Goal: Task Accomplishment & Management: Use online tool/utility

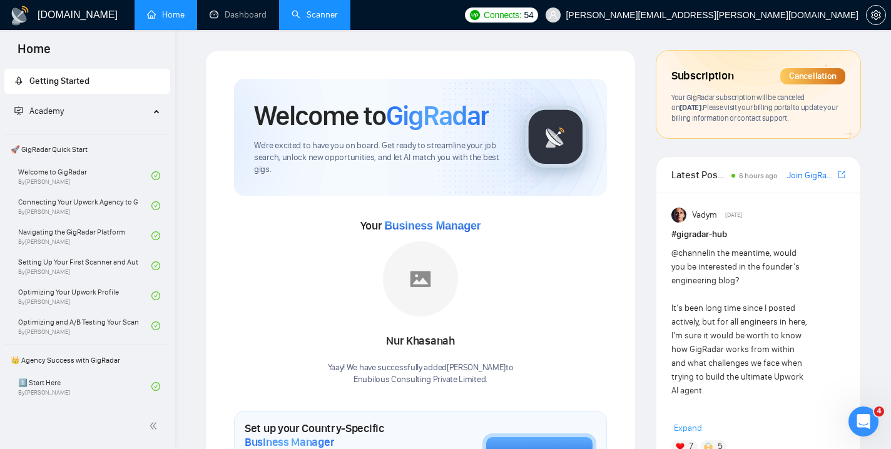
click at [301, 19] on link "Scanner" at bounding box center [315, 14] width 46 height 11
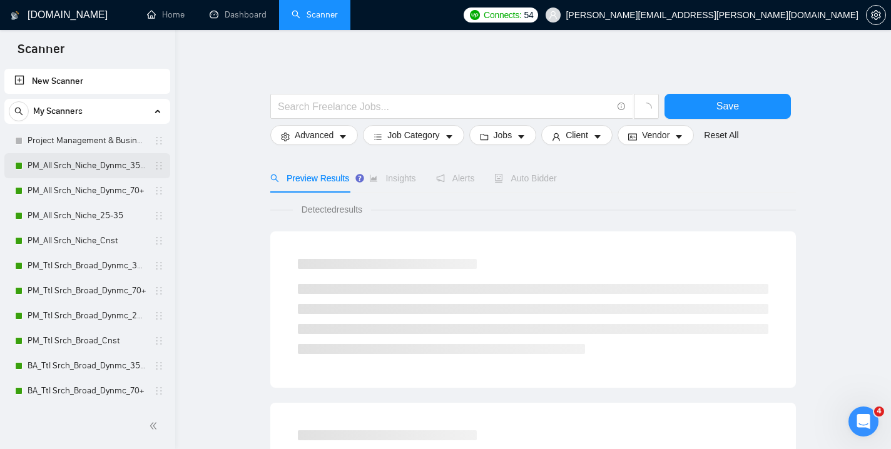
click at [69, 163] on link "PM_All Srch_Niche_Dynmc_35-70" at bounding box center [87, 165] width 119 height 25
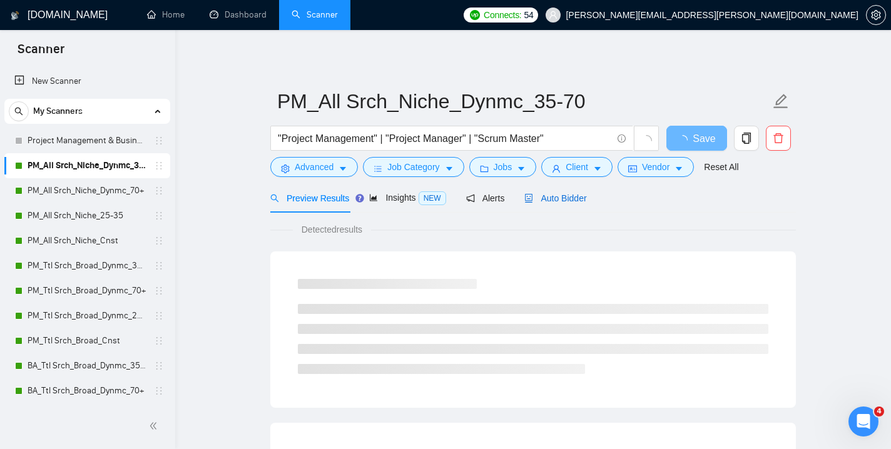
click at [572, 203] on span "Auto Bidder" at bounding box center [556, 198] width 62 height 10
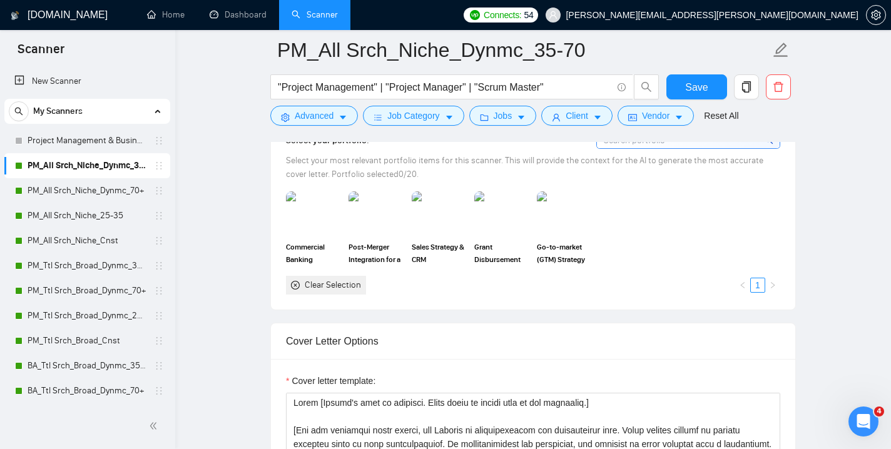
scroll to position [1147, 0]
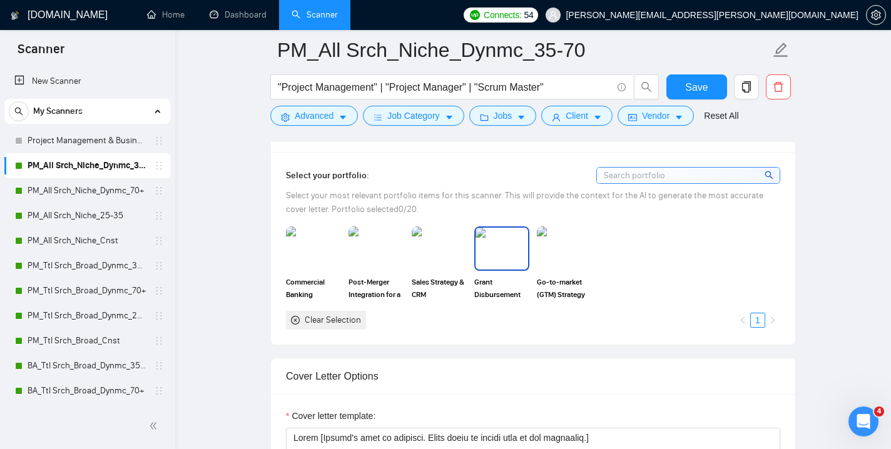
click at [507, 243] on img at bounding box center [502, 248] width 53 height 41
click at [556, 243] on img at bounding box center [564, 248] width 53 height 41
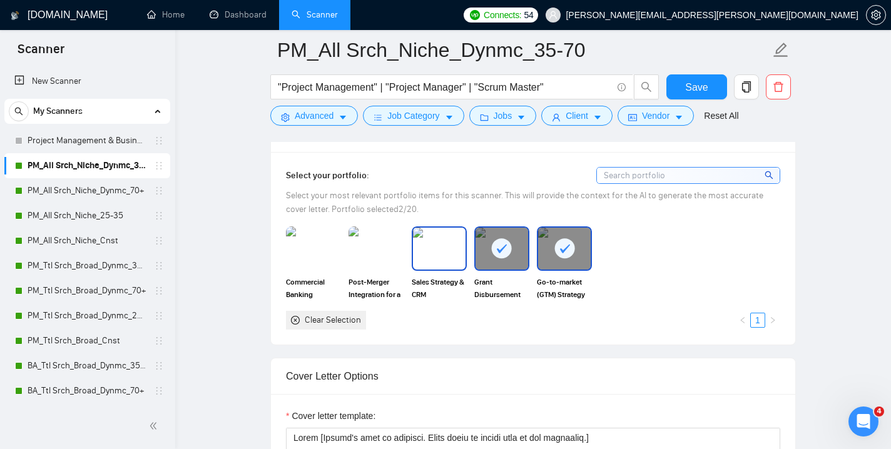
click at [426, 235] on img at bounding box center [439, 248] width 53 height 41
click at [370, 247] on img at bounding box center [376, 248] width 53 height 41
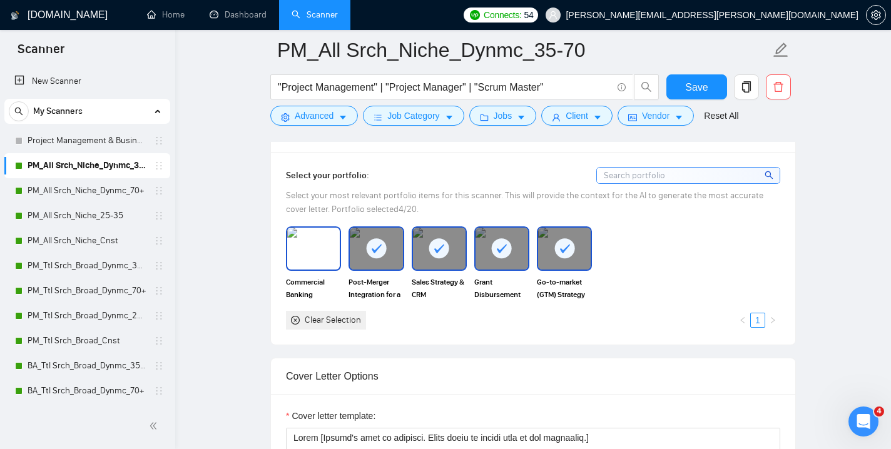
click at [292, 252] on img at bounding box center [313, 248] width 53 height 41
click at [637, 271] on div "Commercial Banking Platform Migration for [GEOGRAPHIC_DATA]-based Product Compa…" at bounding box center [533, 278] width 502 height 103
click at [694, 85] on span "Save" at bounding box center [696, 87] width 23 height 16
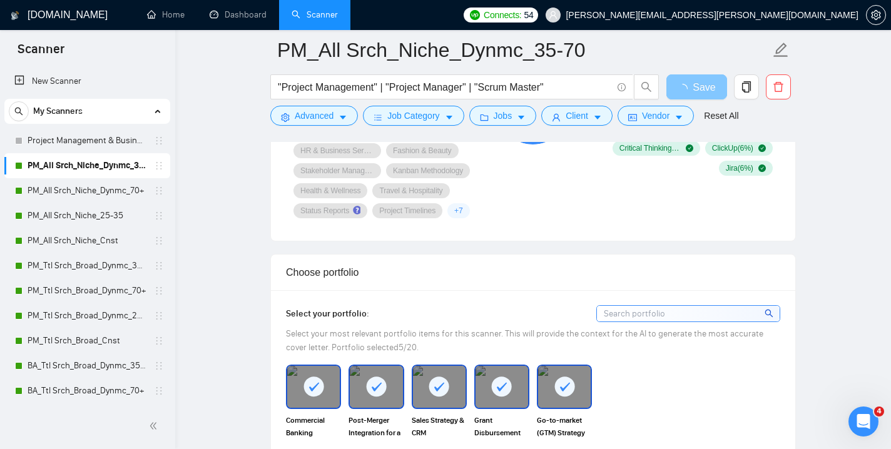
scroll to position [863, 0]
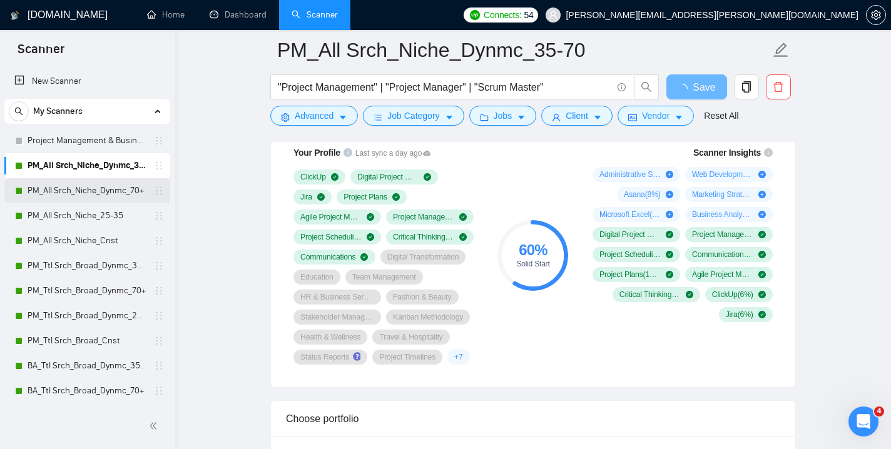
click at [98, 191] on link "PM_All Srch_Niche_Dynmc_70+" at bounding box center [87, 190] width 119 height 25
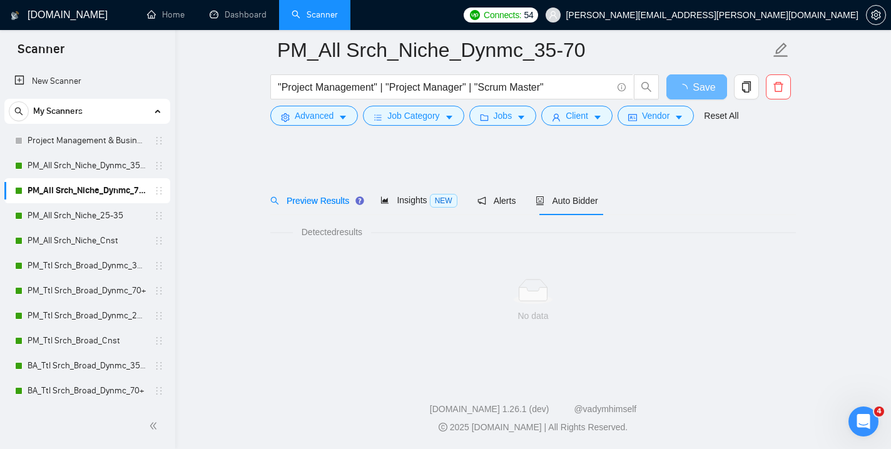
scroll to position [8, 0]
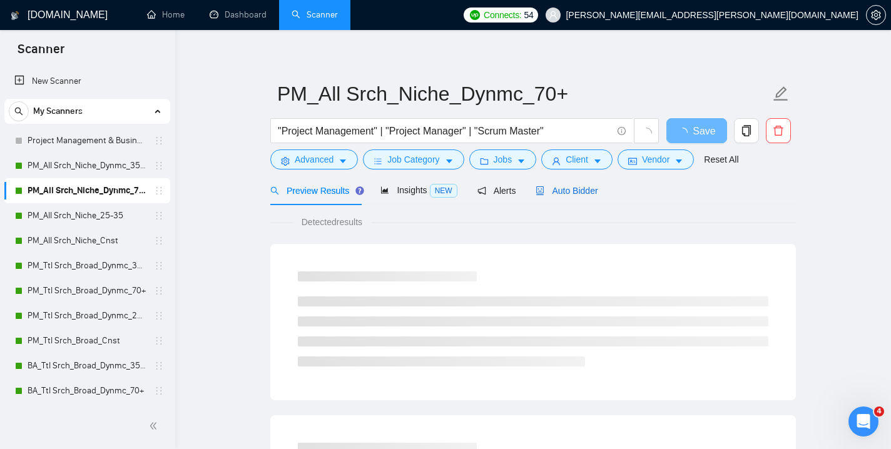
click at [576, 191] on span "Auto Bidder" at bounding box center [567, 191] width 62 height 10
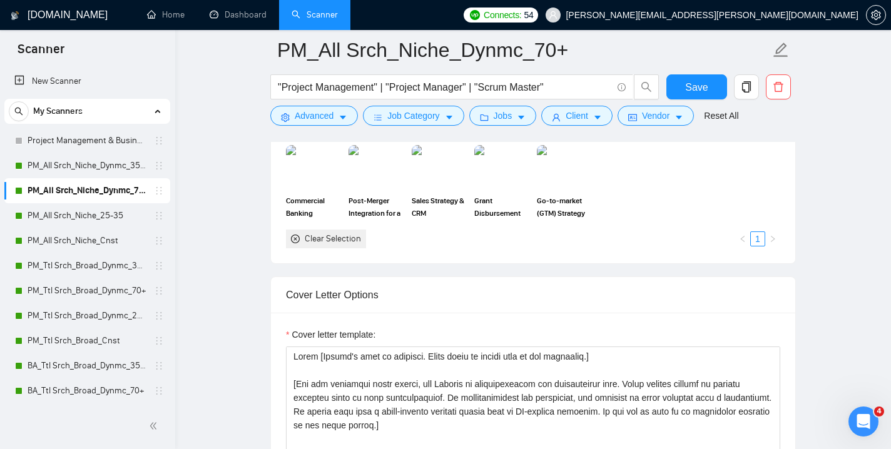
scroll to position [1139, 0]
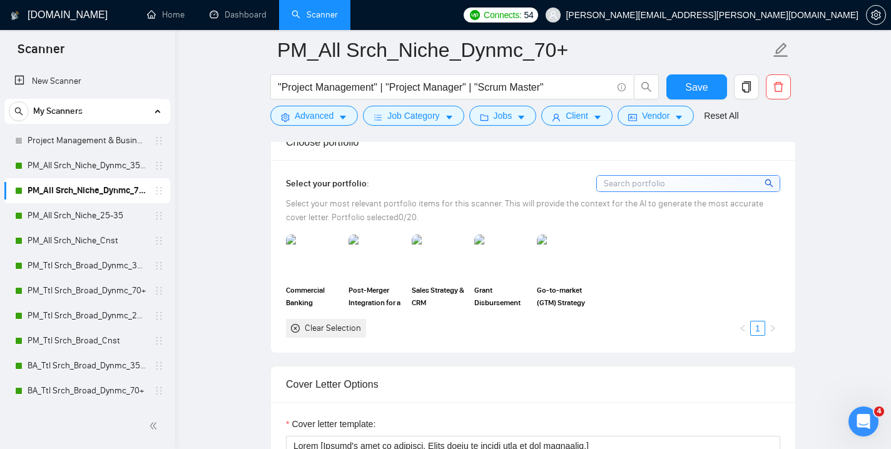
click at [553, 262] on img at bounding box center [564, 257] width 55 height 44
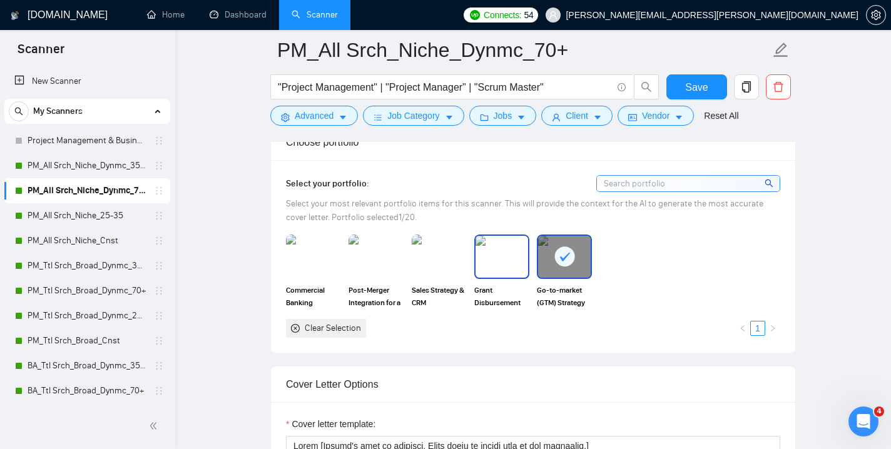
click at [505, 262] on img at bounding box center [502, 256] width 53 height 41
click at [461, 262] on img at bounding box center [439, 256] width 53 height 41
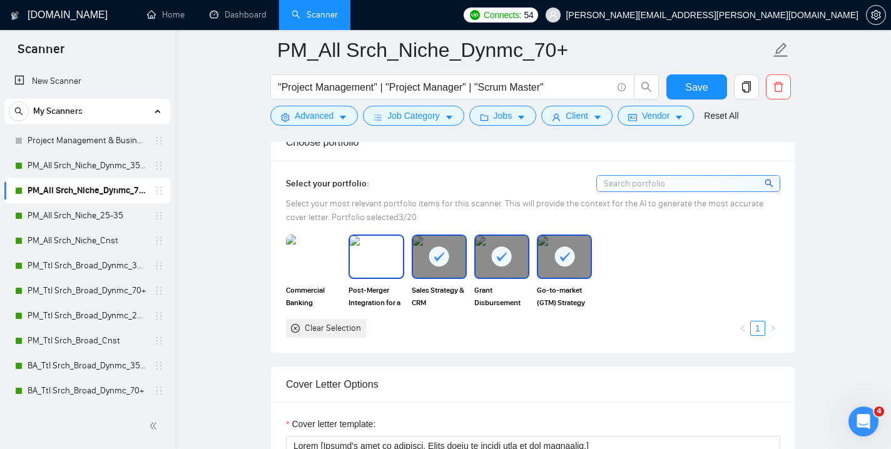
click at [355, 272] on img at bounding box center [376, 256] width 53 height 41
click at [324, 265] on img at bounding box center [313, 256] width 53 height 41
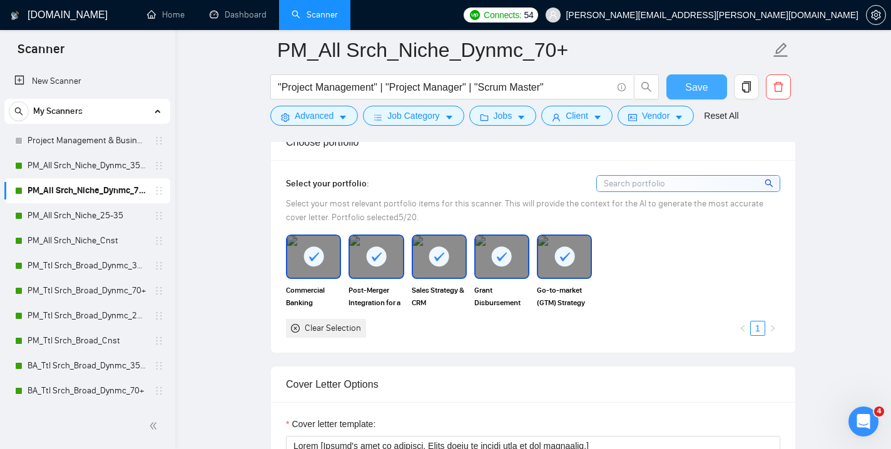
click at [692, 83] on span "Save" at bounding box center [696, 87] width 23 height 16
click at [74, 217] on link "PM_All Srch_Niche_25-35" at bounding box center [87, 215] width 119 height 25
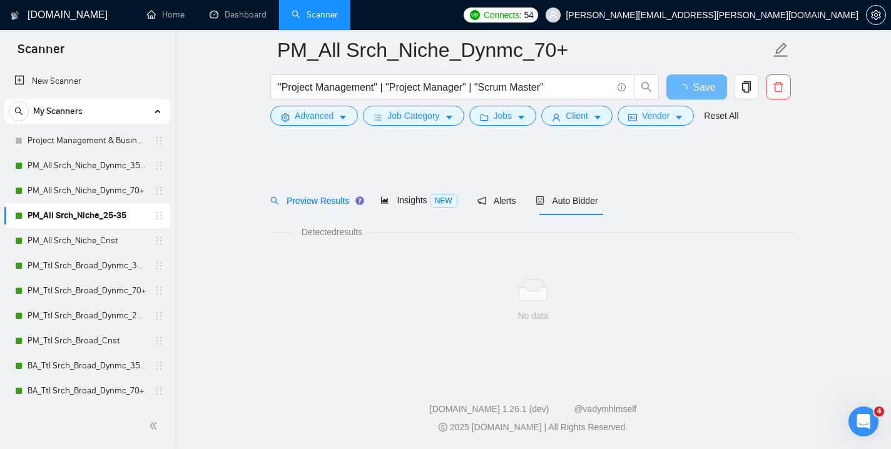
scroll to position [8, 0]
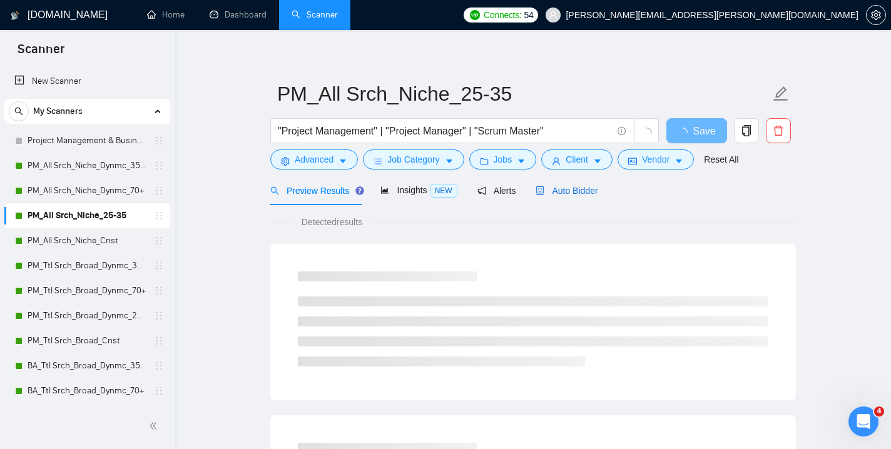
click at [586, 185] on div "Auto Bidder" at bounding box center [567, 191] width 62 height 14
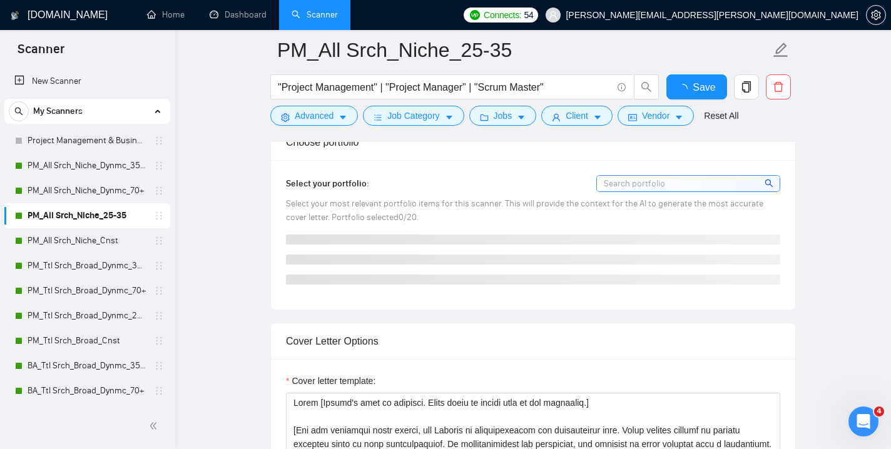
checkbox input "true"
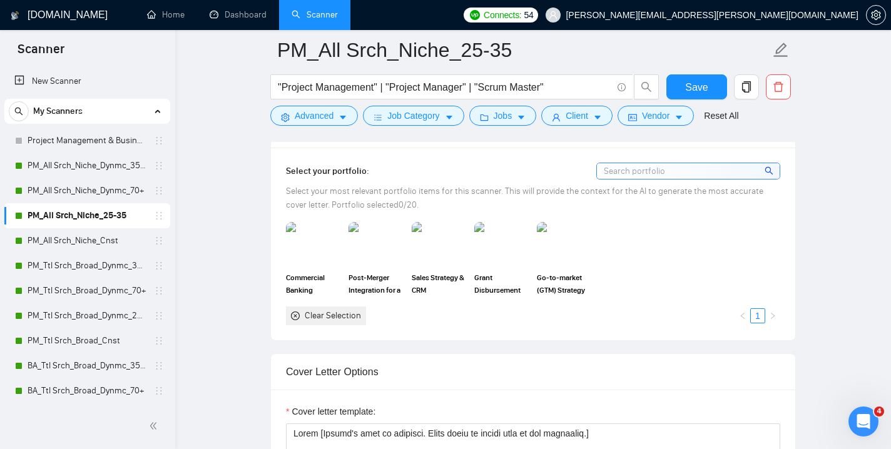
scroll to position [1174, 0]
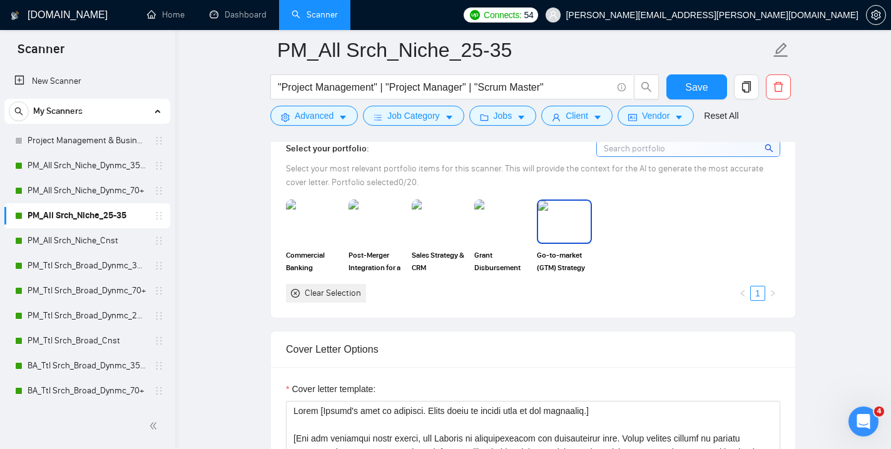
click at [560, 242] on img at bounding box center [564, 221] width 53 height 41
click at [498, 242] on img at bounding box center [502, 221] width 53 height 41
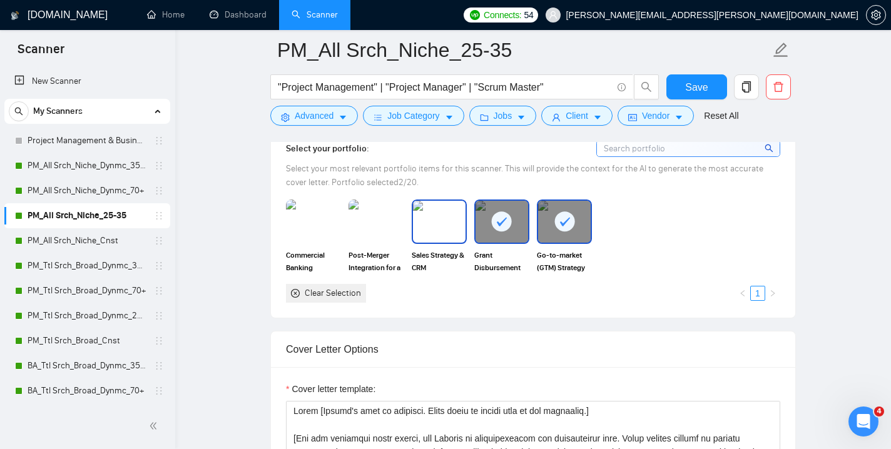
click at [446, 242] on img at bounding box center [439, 221] width 53 height 41
click at [363, 239] on img at bounding box center [376, 221] width 53 height 41
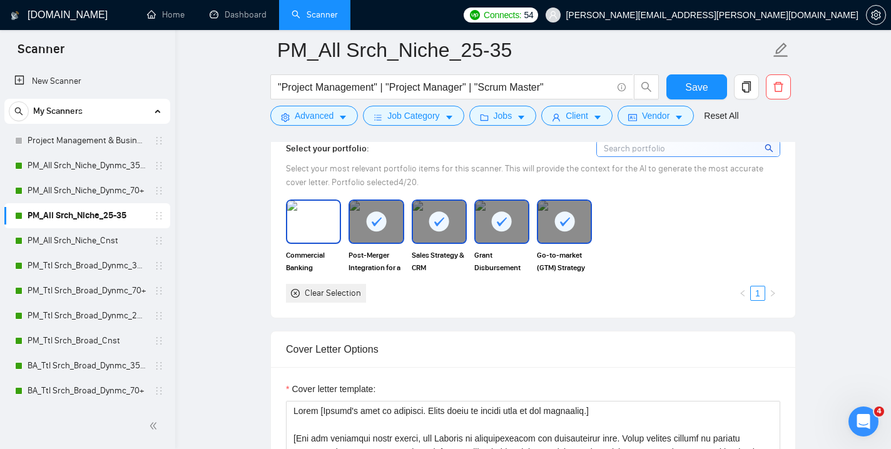
click at [318, 240] on img at bounding box center [313, 221] width 53 height 41
click at [704, 81] on span "Save" at bounding box center [696, 87] width 23 height 16
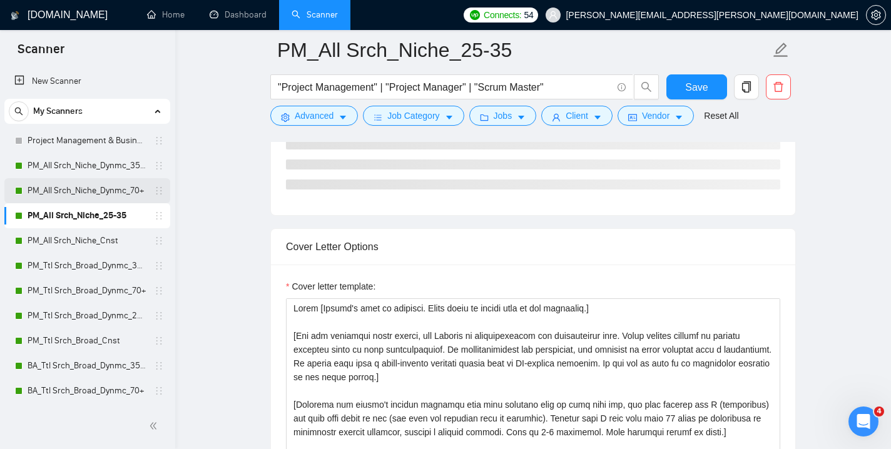
click at [88, 185] on link "PM_All Srch_Niche_Dynmc_70+" at bounding box center [87, 190] width 119 height 25
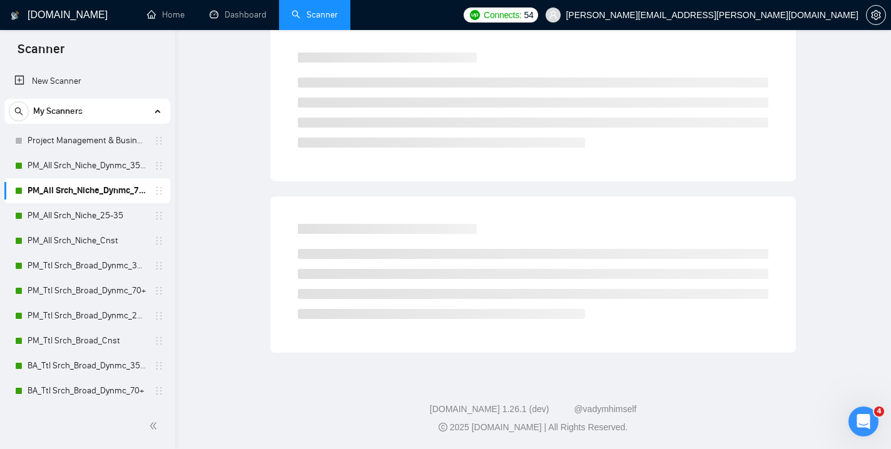
scroll to position [8, 0]
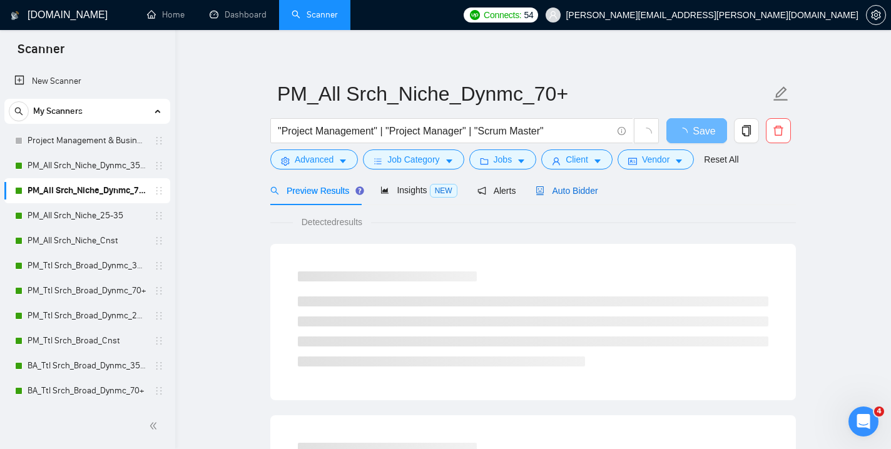
click at [571, 190] on span "Auto Bidder" at bounding box center [567, 191] width 62 height 10
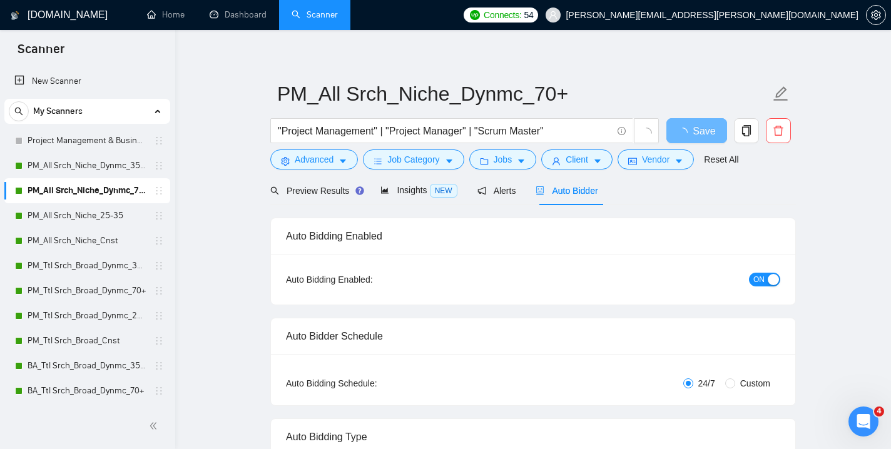
checkbox input "true"
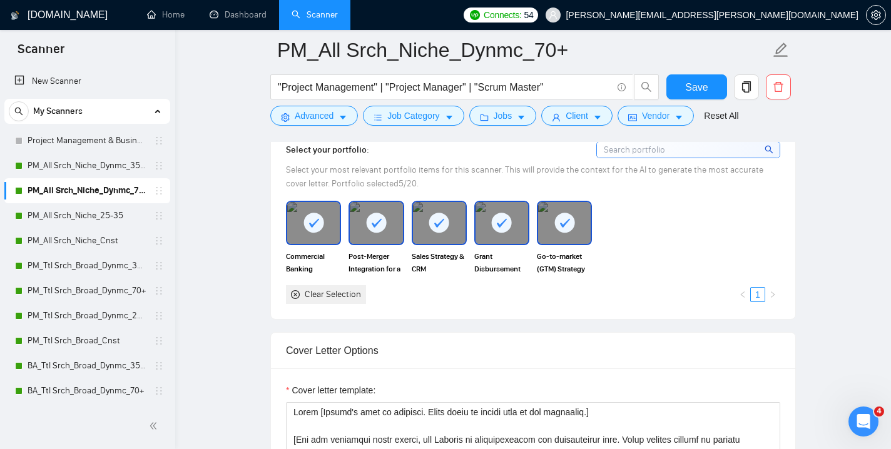
scroll to position [1205, 0]
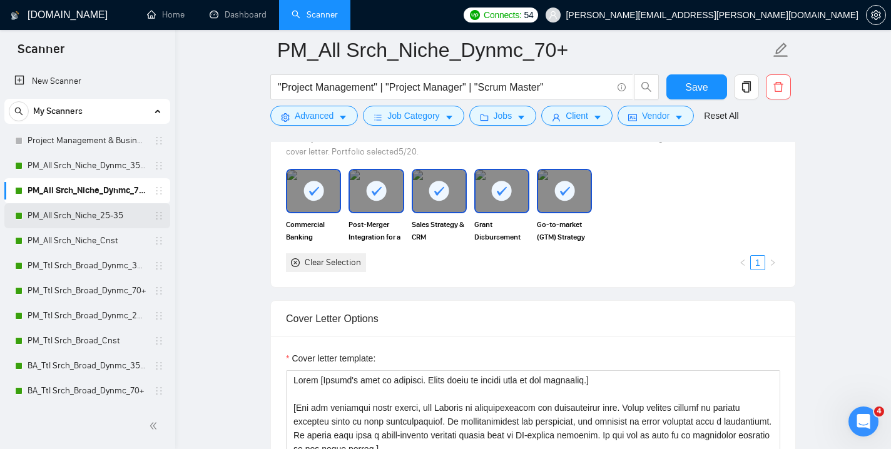
click at [89, 217] on link "PM_All Srch_Niche_25-35" at bounding box center [87, 215] width 119 height 25
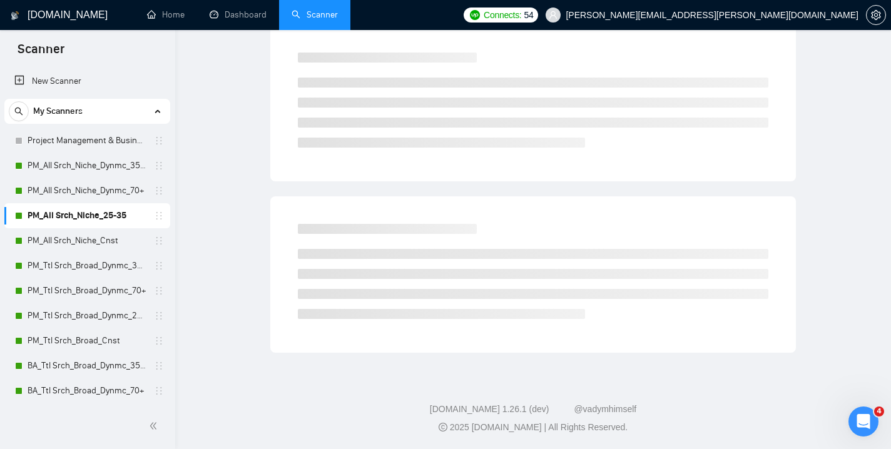
scroll to position [8, 0]
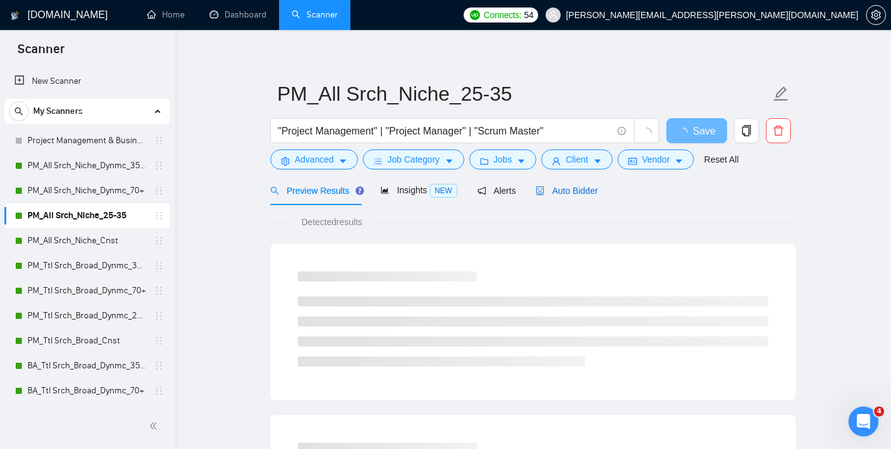
click at [581, 187] on span "Auto Bidder" at bounding box center [567, 191] width 62 height 10
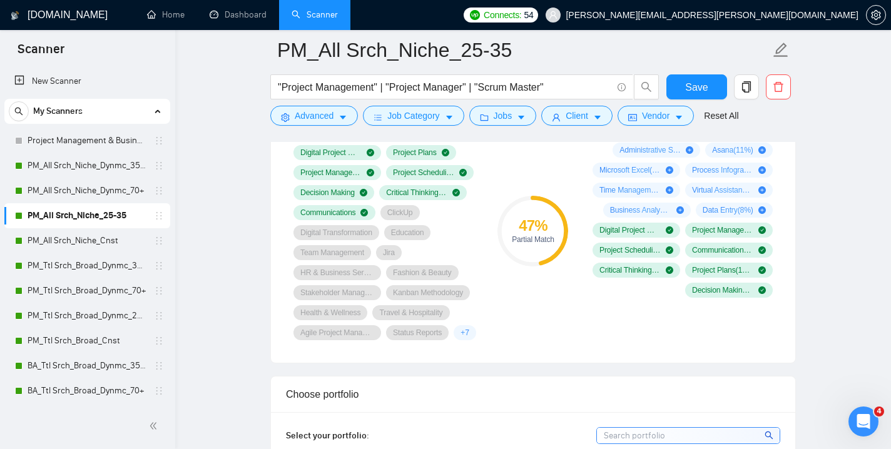
scroll to position [884, 0]
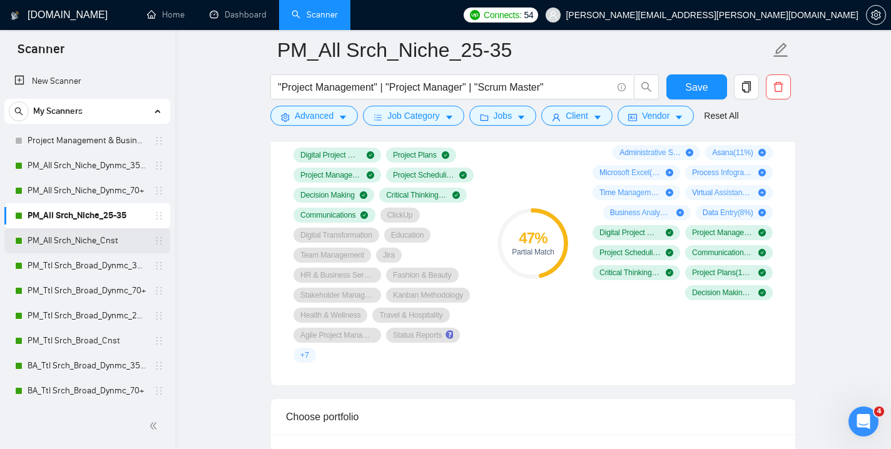
click at [81, 243] on link "PM_All Srch_Niche_Cnst" at bounding box center [87, 240] width 119 height 25
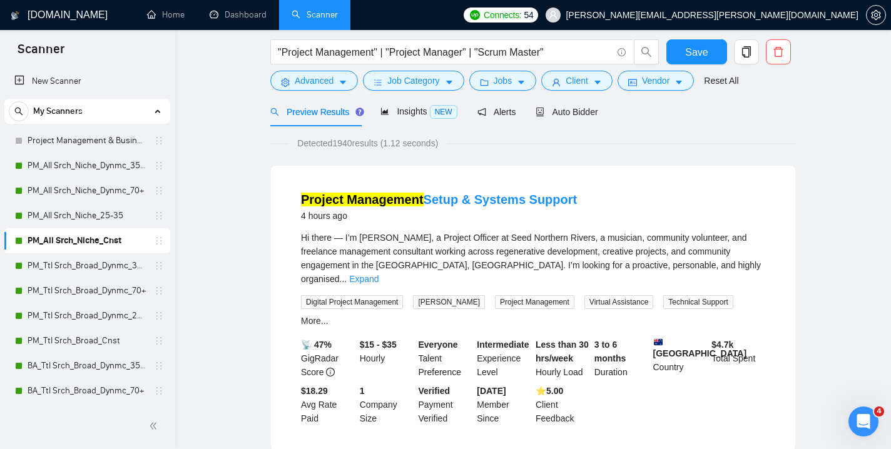
scroll to position [41, 0]
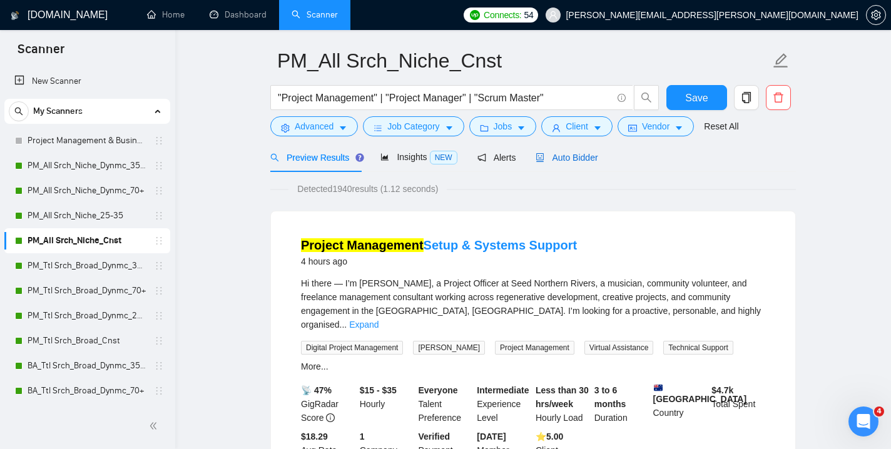
click at [583, 159] on span "Auto Bidder" at bounding box center [567, 158] width 62 height 10
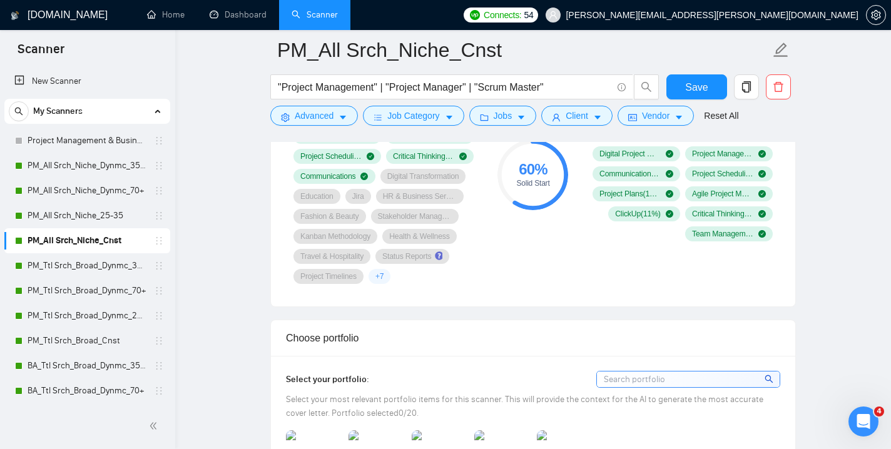
scroll to position [1096, 0]
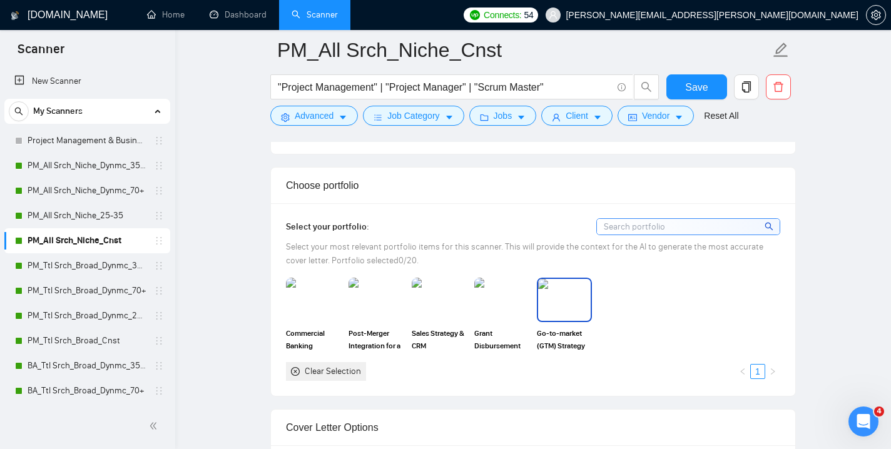
click at [563, 308] on img at bounding box center [564, 299] width 53 height 41
click at [501, 304] on img at bounding box center [502, 299] width 53 height 41
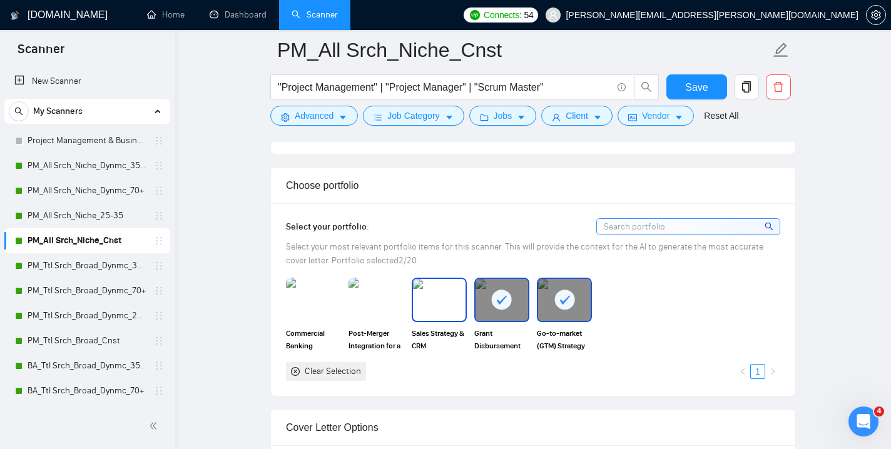
click at [444, 300] on img at bounding box center [439, 299] width 53 height 41
click at [372, 297] on img at bounding box center [376, 299] width 53 height 41
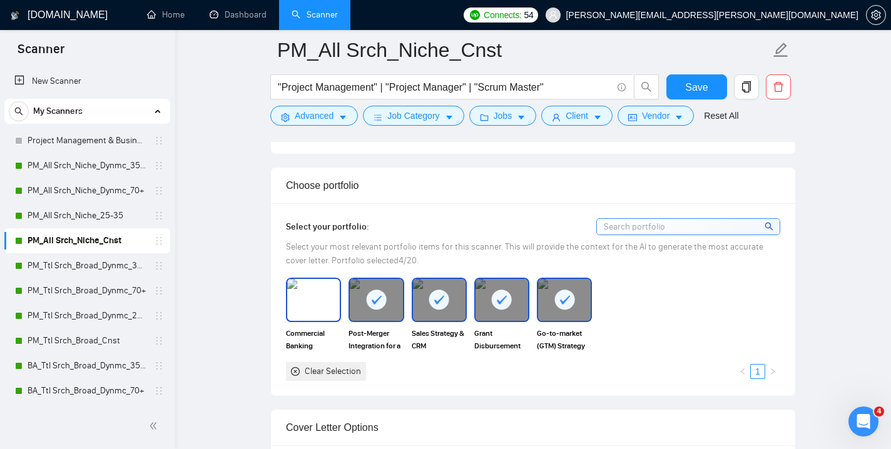
click at [316, 299] on img at bounding box center [313, 299] width 53 height 41
click at [695, 83] on span "Save" at bounding box center [696, 87] width 23 height 16
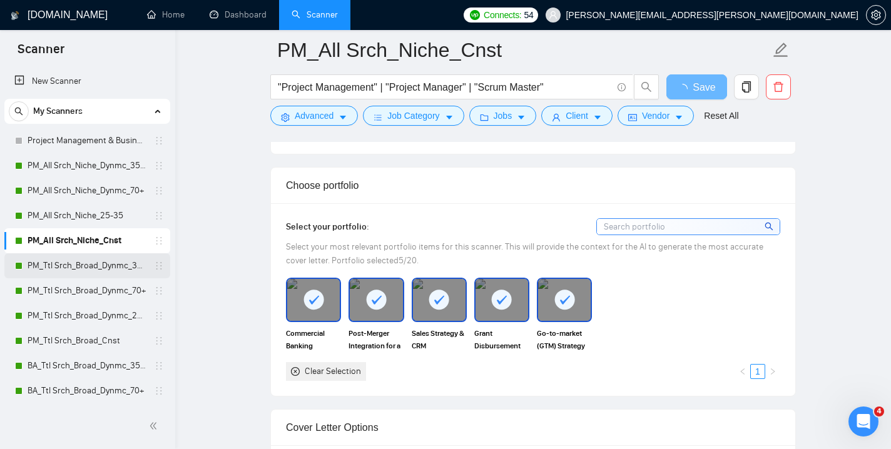
click at [100, 267] on link "PM_Ttl Srch_Broad_Dynmc_35-70" at bounding box center [87, 265] width 119 height 25
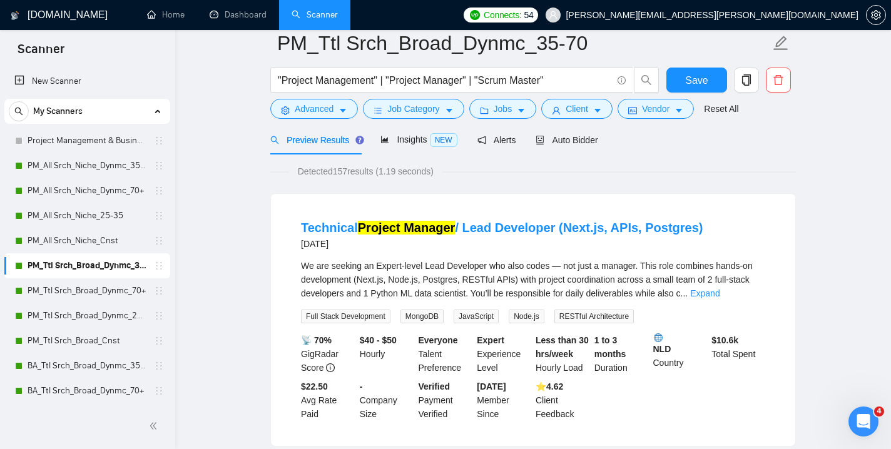
scroll to position [35, 0]
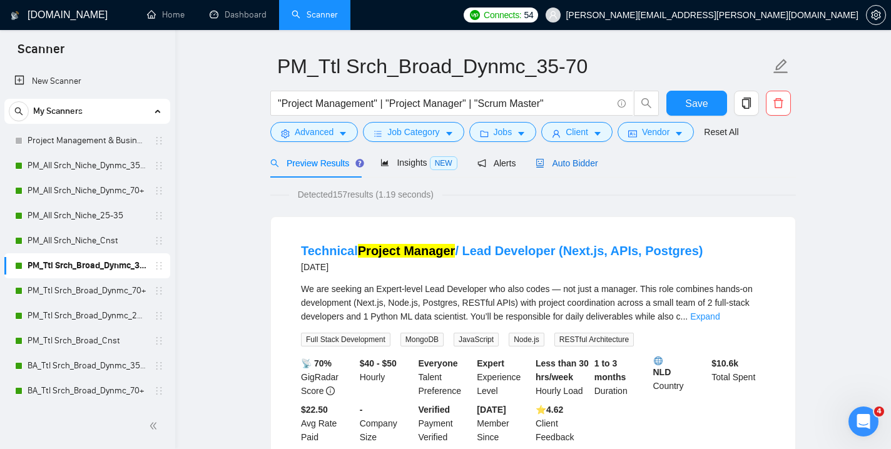
click at [576, 164] on span "Auto Bidder" at bounding box center [567, 163] width 62 height 10
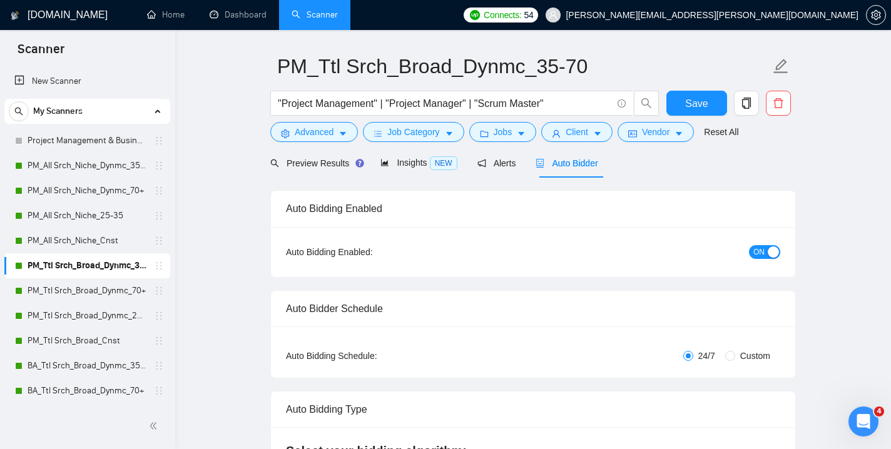
checkbox input "true"
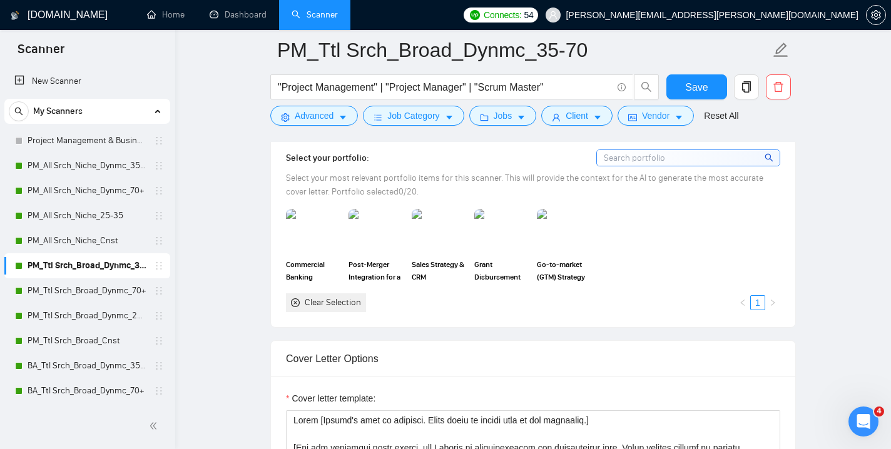
scroll to position [1141, 0]
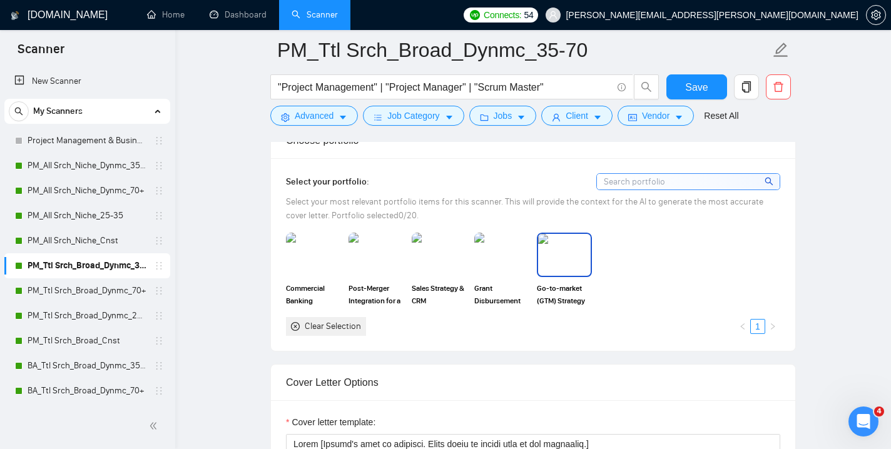
click at [559, 261] on img at bounding box center [564, 254] width 53 height 41
click at [510, 257] on img at bounding box center [502, 254] width 53 height 41
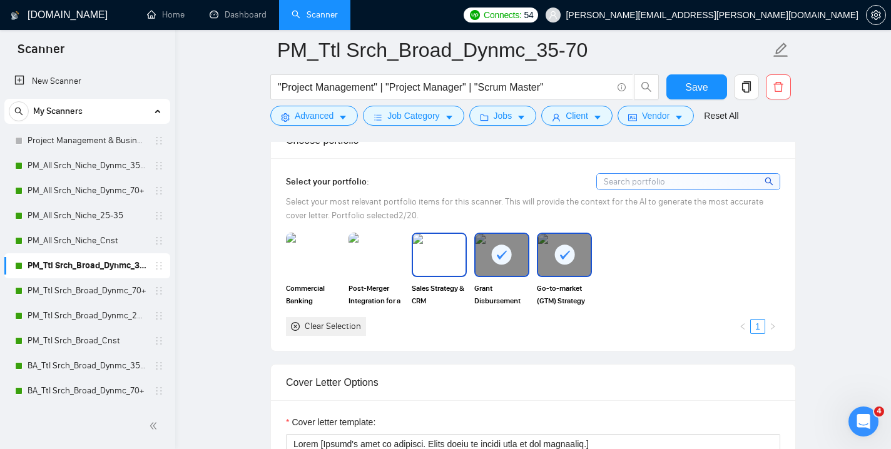
click at [439, 255] on img at bounding box center [439, 254] width 53 height 41
click at [372, 245] on img at bounding box center [376, 254] width 53 height 41
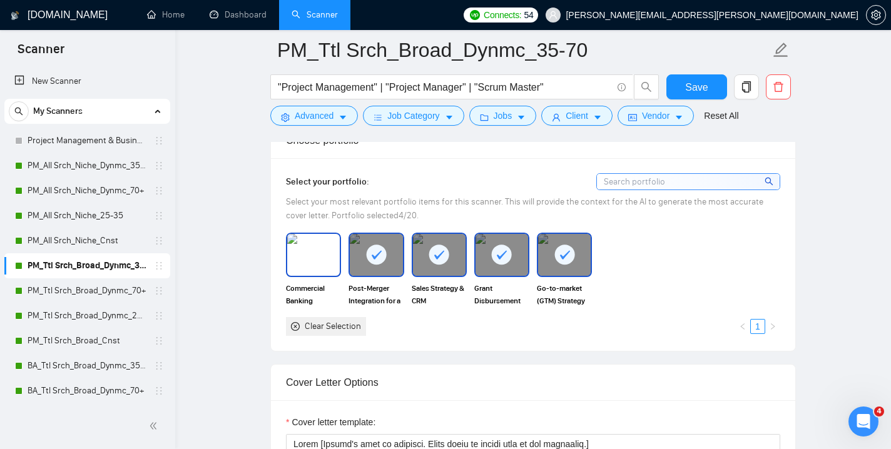
click at [313, 257] on img at bounding box center [313, 254] width 53 height 41
click at [719, 84] on button "Save" at bounding box center [697, 86] width 61 height 25
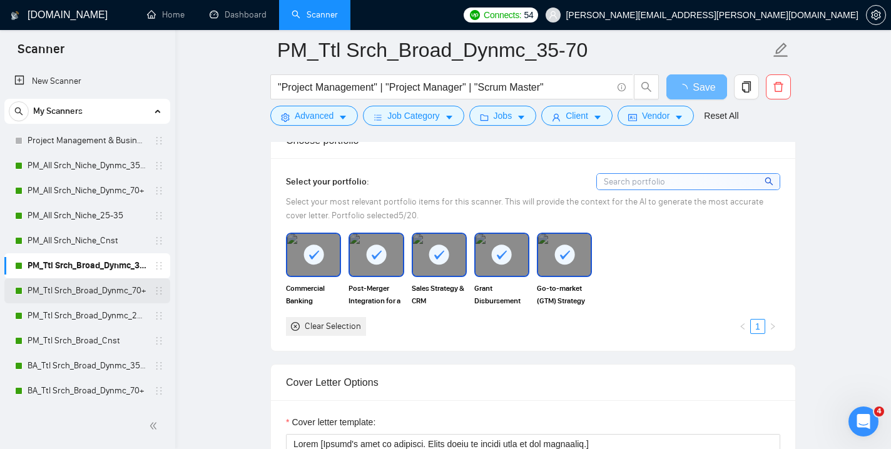
click at [101, 292] on link "PM_Ttl Srch_Broad_Dynmc_70+" at bounding box center [87, 291] width 119 height 25
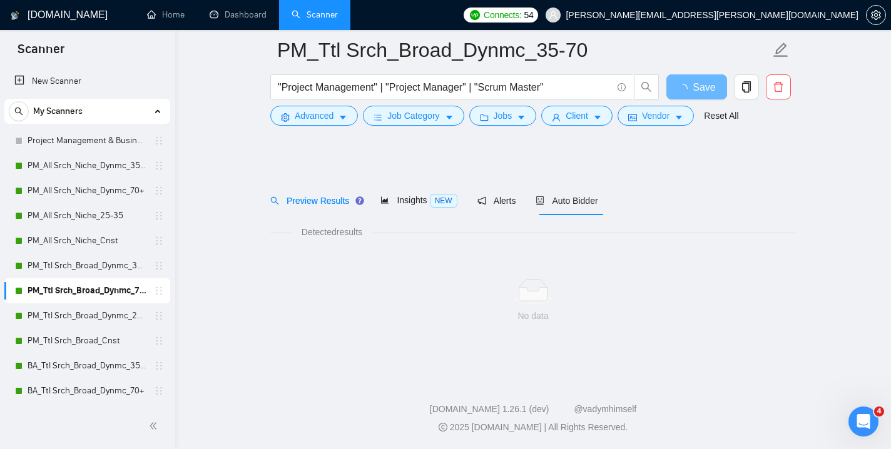
scroll to position [8, 0]
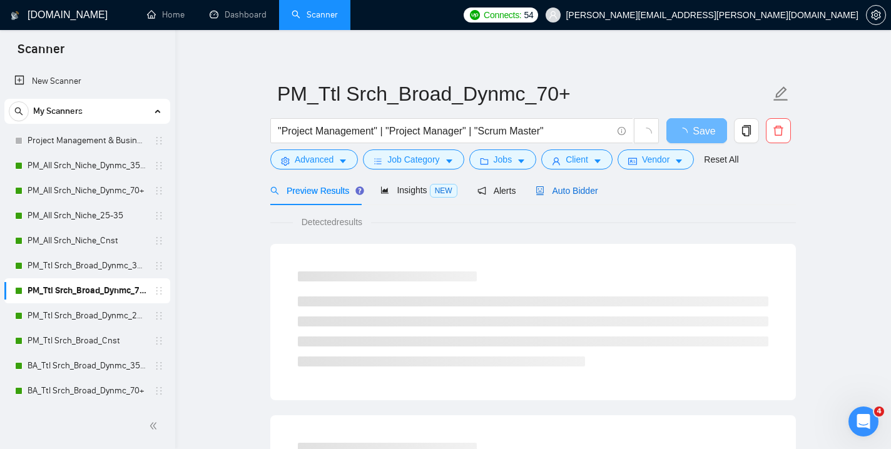
click at [578, 196] on div "Auto Bidder" at bounding box center [567, 191] width 62 height 14
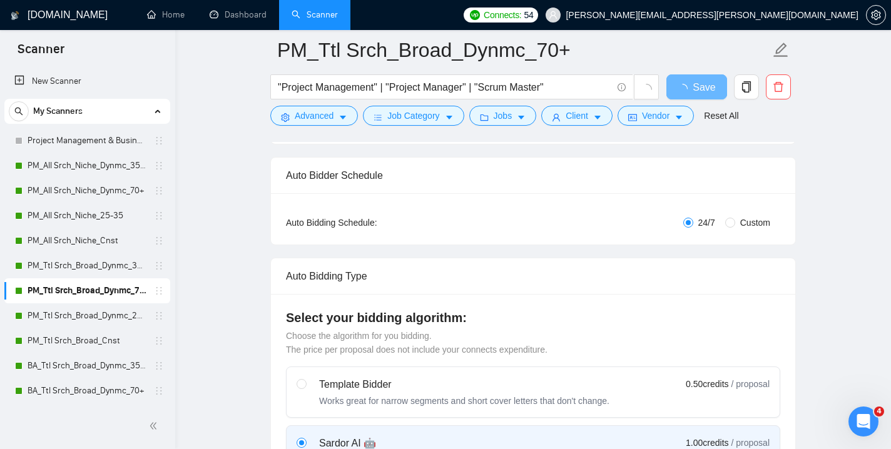
checkbox input "true"
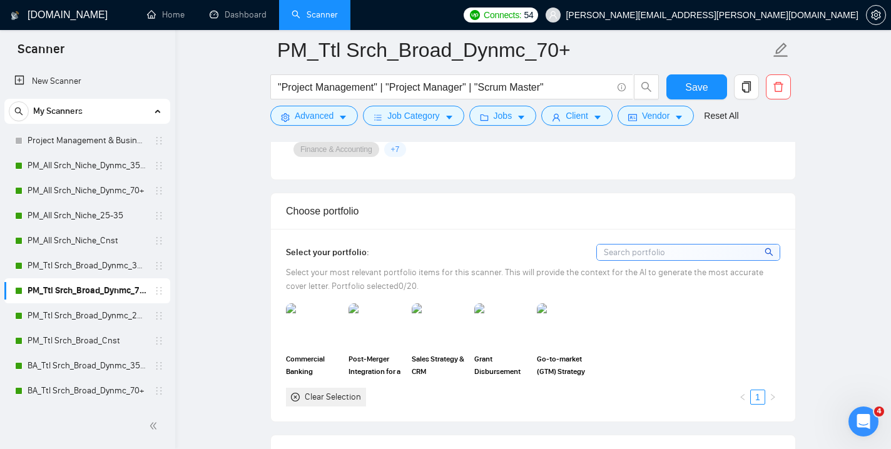
scroll to position [1229, 0]
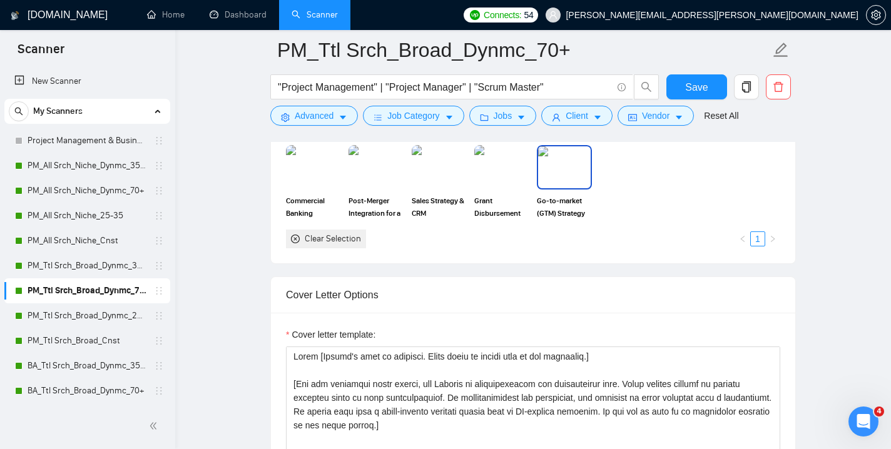
click at [565, 173] on img at bounding box center [564, 166] width 53 height 41
click at [508, 173] on img at bounding box center [502, 166] width 53 height 41
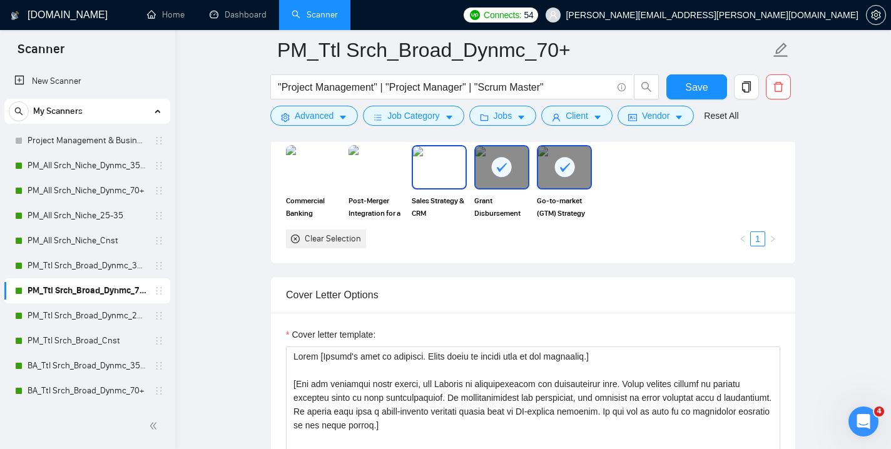
click at [449, 168] on img at bounding box center [439, 166] width 53 height 41
click at [374, 170] on img at bounding box center [376, 166] width 53 height 41
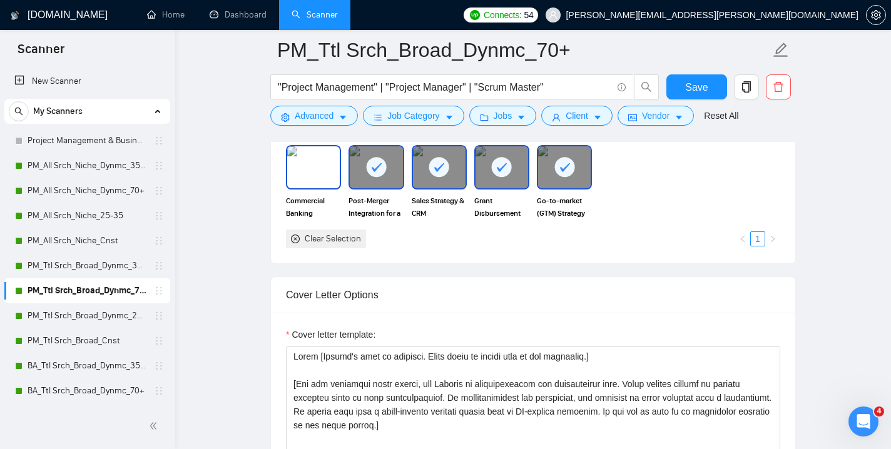
click at [312, 175] on img at bounding box center [313, 166] width 53 height 41
click at [694, 89] on span "Save" at bounding box center [696, 87] width 23 height 16
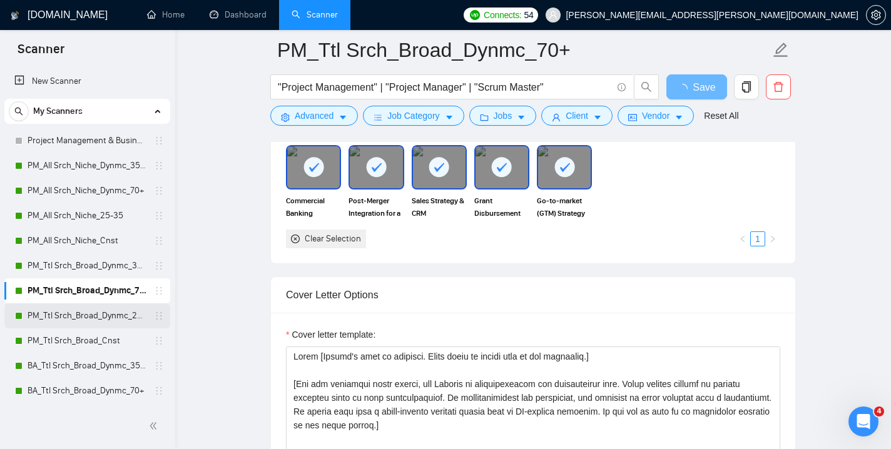
click at [102, 318] on link "PM_Ttl Srch_Broad_Dynmc_25-35" at bounding box center [87, 316] width 119 height 25
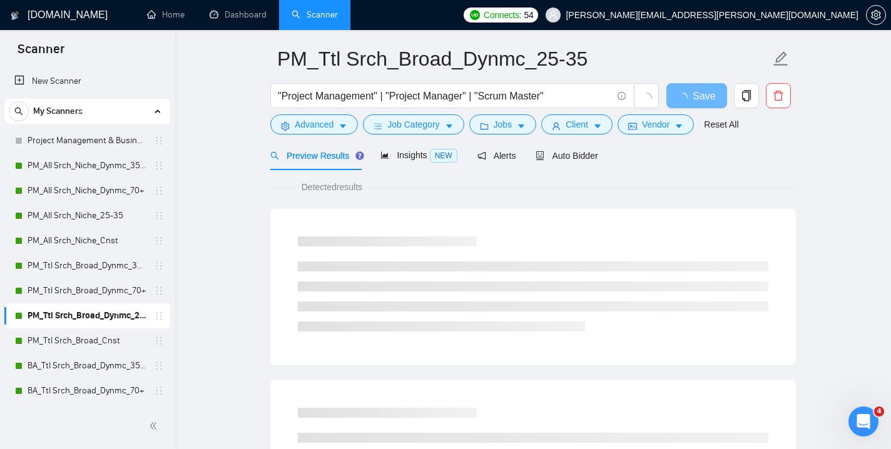
scroll to position [49, 0]
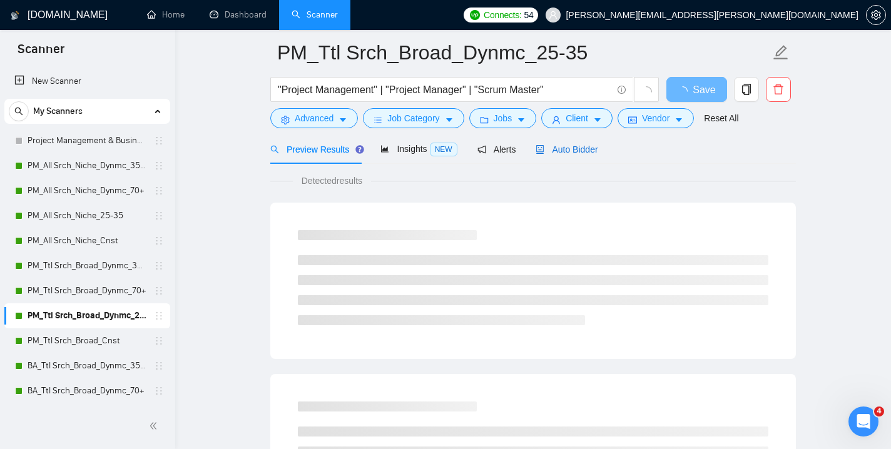
click at [581, 146] on span "Auto Bidder" at bounding box center [567, 150] width 62 height 10
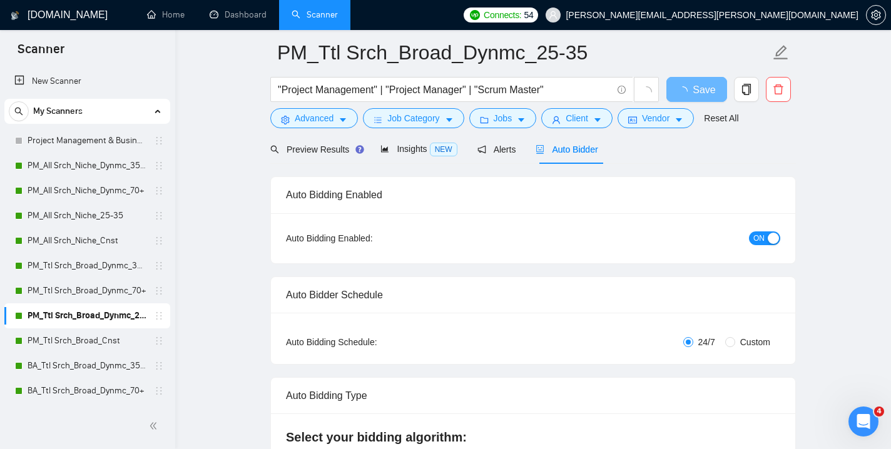
checkbox input "true"
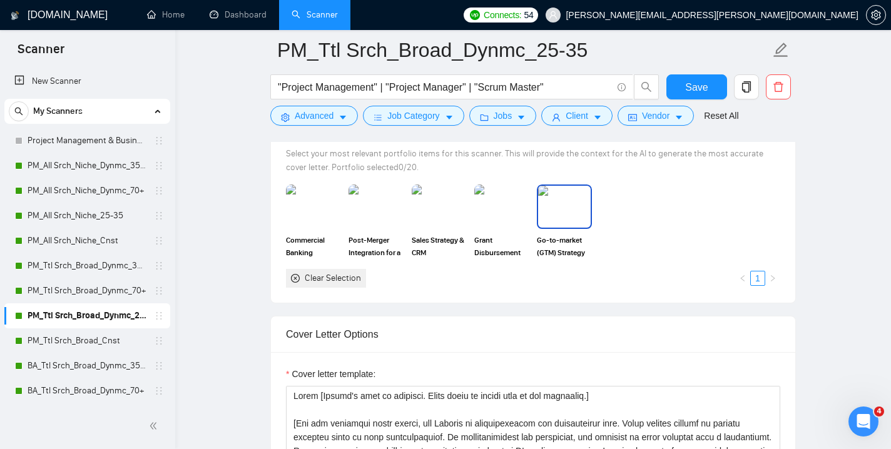
scroll to position [1170, 0]
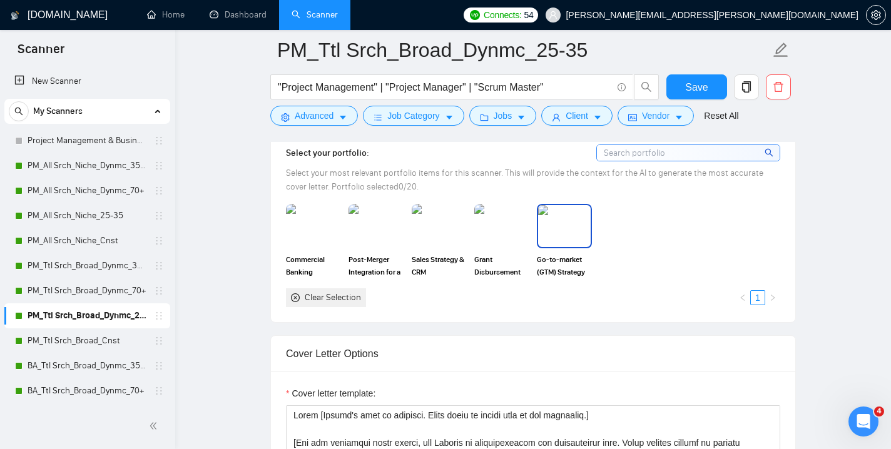
click at [566, 225] on img at bounding box center [564, 225] width 53 height 41
click at [495, 228] on img at bounding box center [502, 225] width 53 height 41
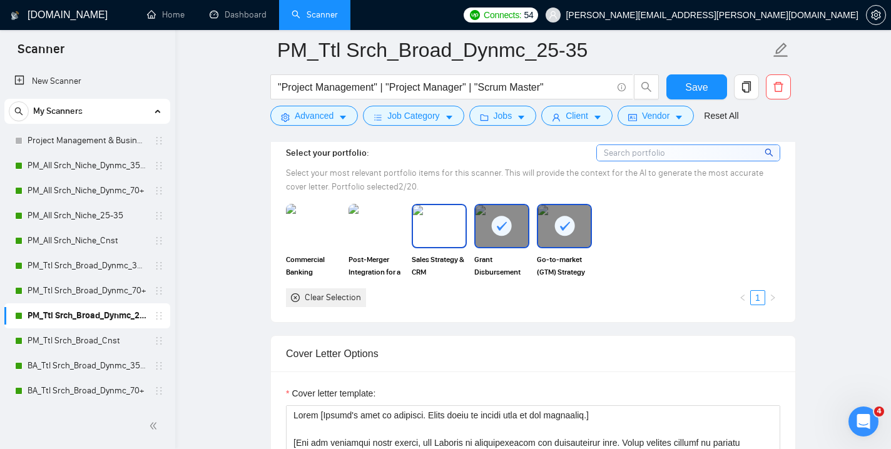
click at [436, 223] on img at bounding box center [439, 225] width 53 height 41
click at [373, 228] on img at bounding box center [376, 225] width 53 height 41
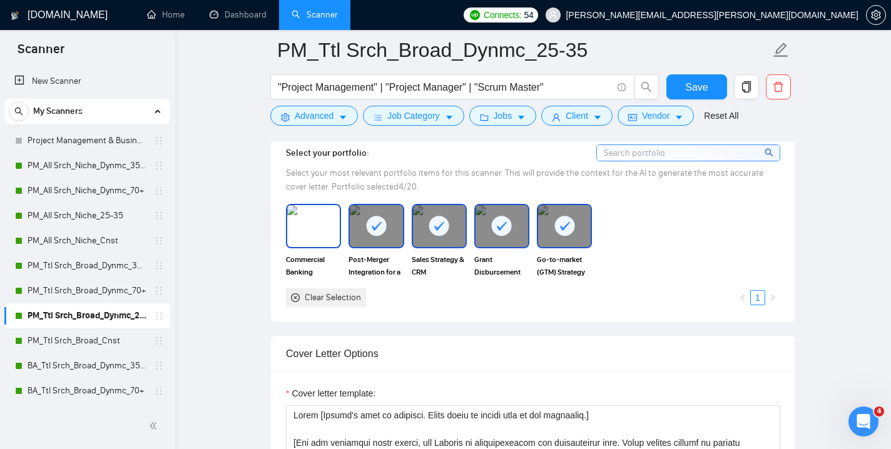
click at [310, 222] on img at bounding box center [313, 225] width 53 height 41
click at [696, 91] on span "Save" at bounding box center [696, 87] width 23 height 16
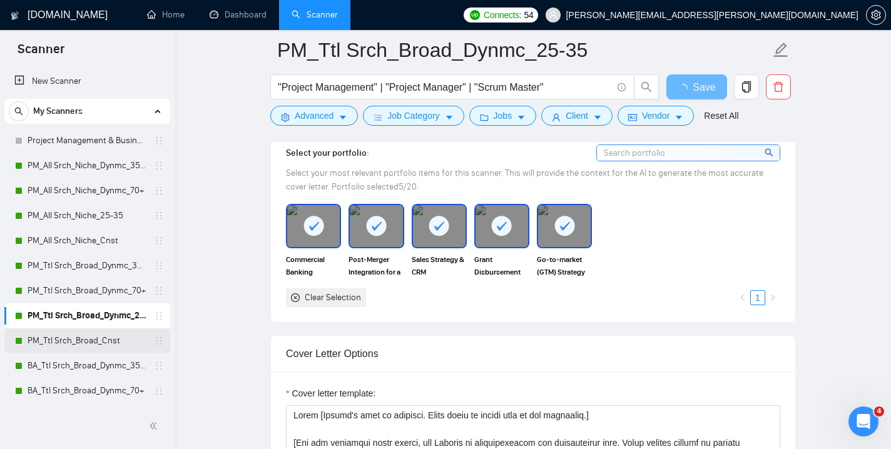
click at [90, 343] on link "PM_Ttl Srch_Broad_Cnst" at bounding box center [87, 341] width 119 height 25
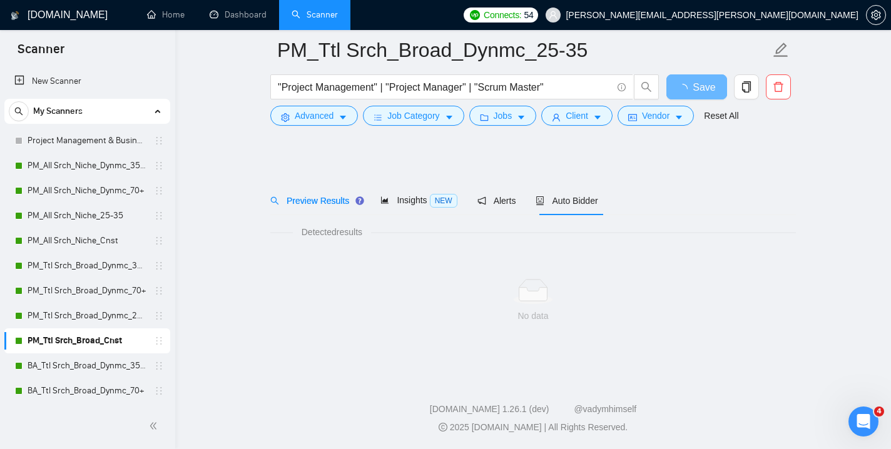
scroll to position [8, 0]
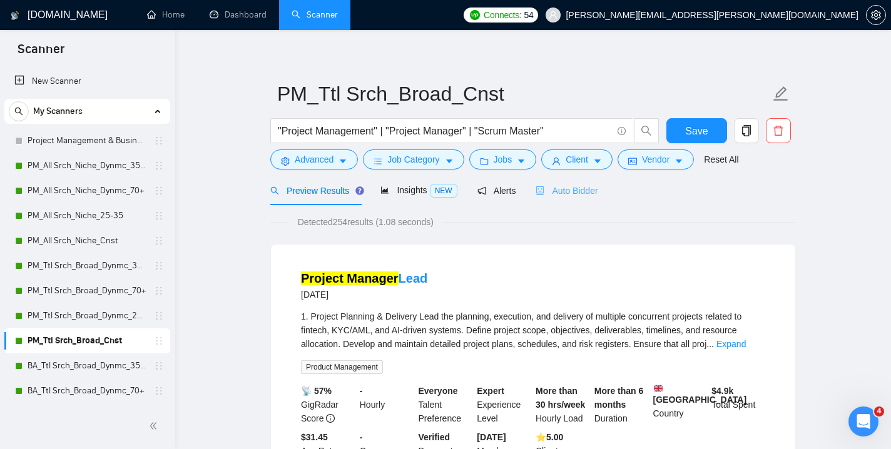
click at [577, 200] on div "Auto Bidder" at bounding box center [567, 190] width 62 height 29
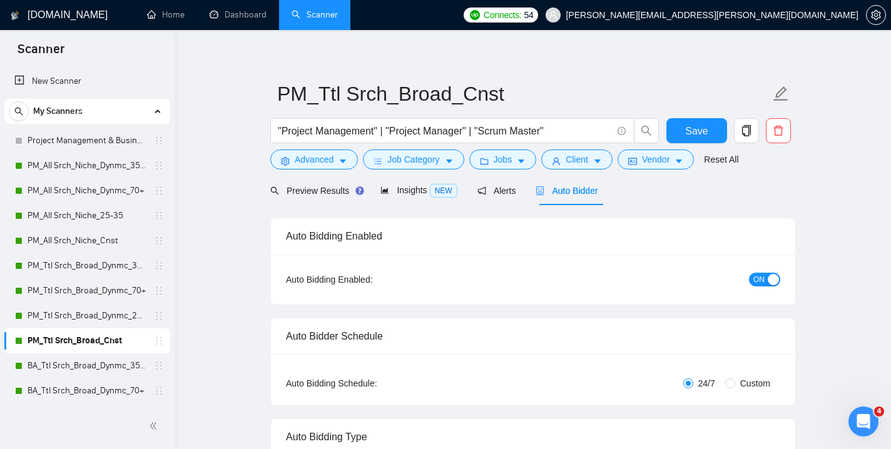
checkbox input "true"
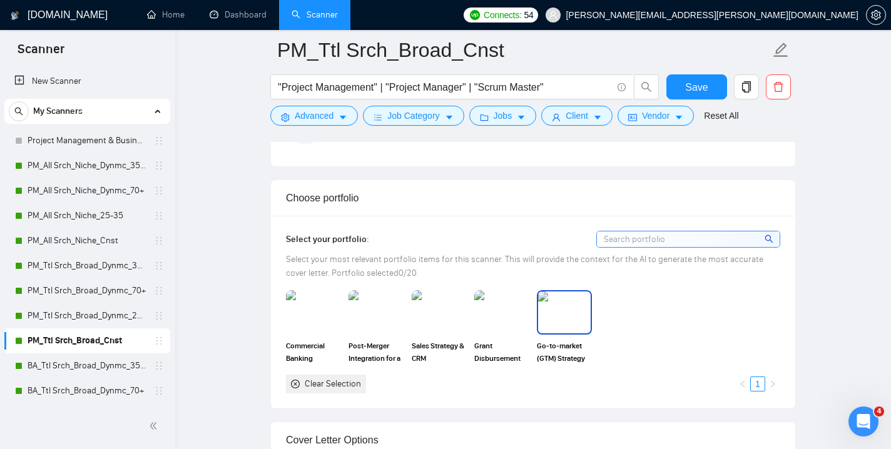
scroll to position [1216, 0]
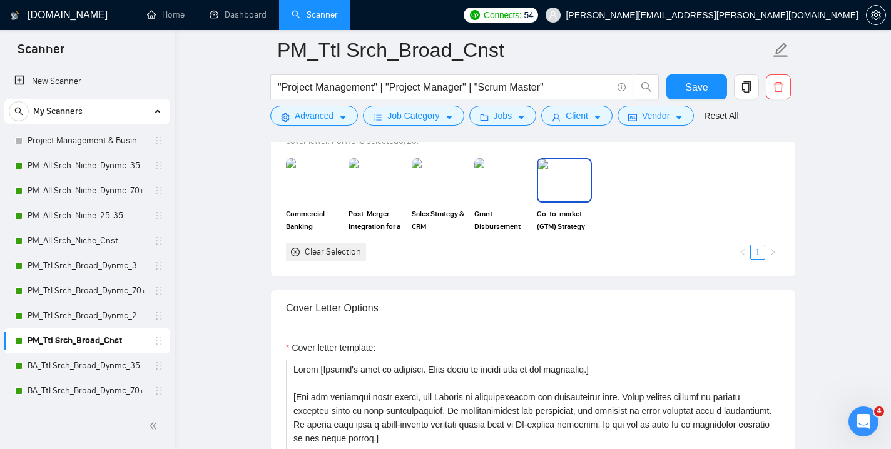
click at [568, 178] on img at bounding box center [564, 180] width 53 height 41
click at [513, 182] on img at bounding box center [502, 180] width 53 height 41
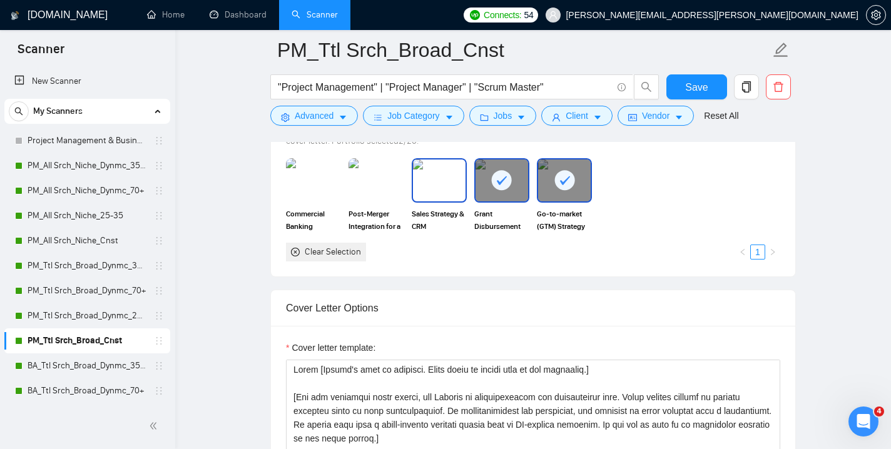
click at [443, 181] on img at bounding box center [439, 180] width 53 height 41
click at [379, 174] on img at bounding box center [376, 180] width 53 height 41
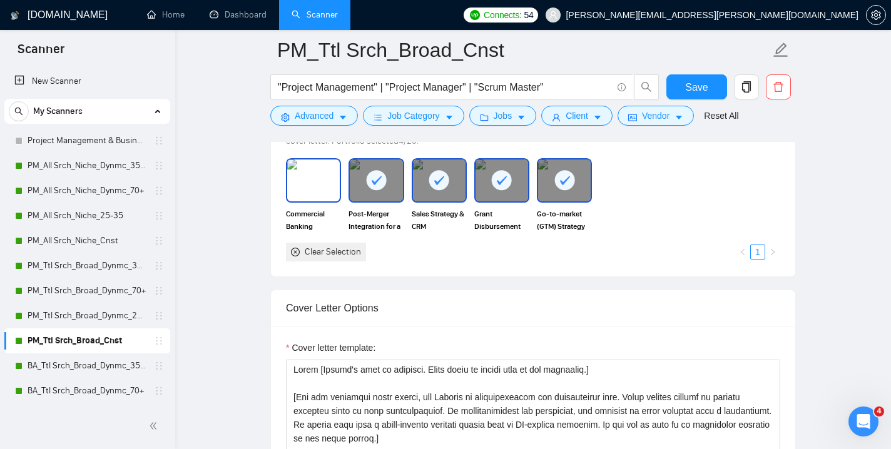
click at [310, 189] on img at bounding box center [313, 180] width 53 height 41
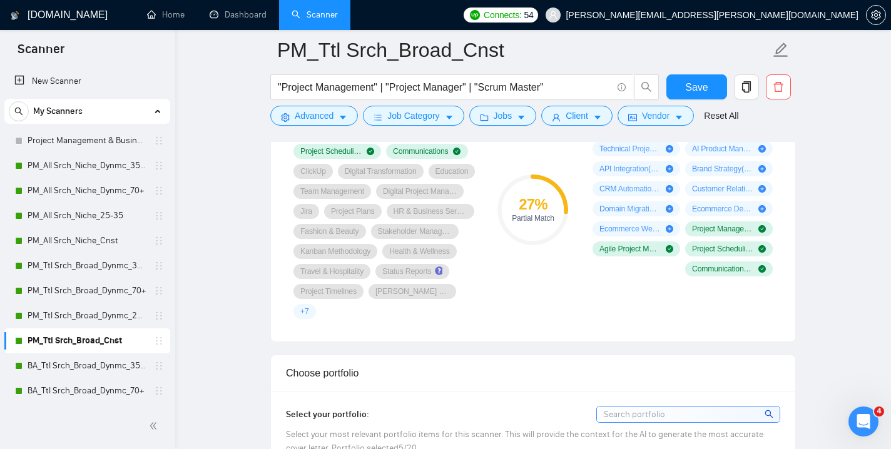
scroll to position [746, 0]
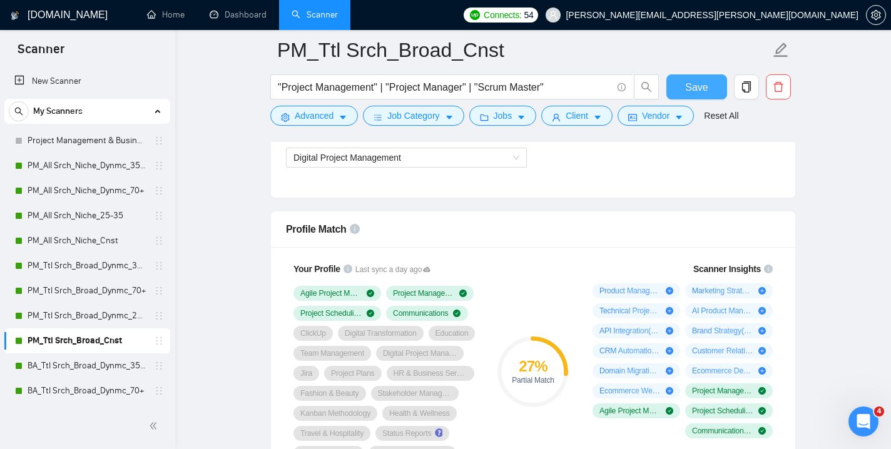
click at [694, 88] on span "Save" at bounding box center [696, 87] width 23 height 16
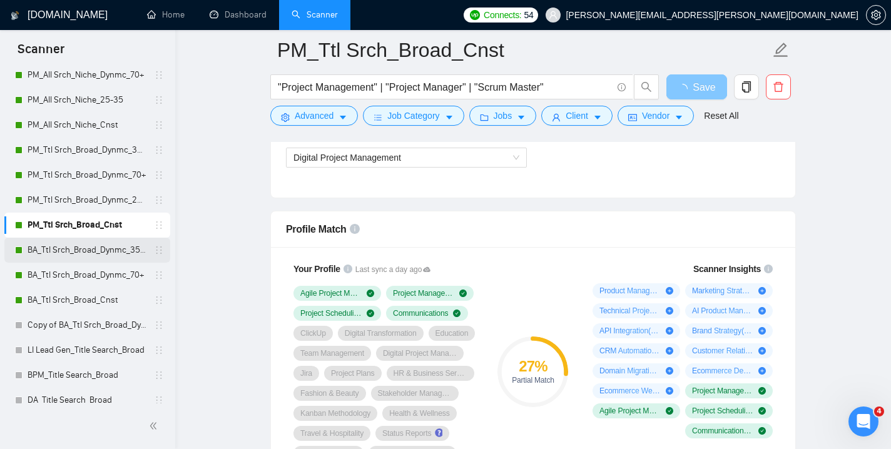
scroll to position [119, 0]
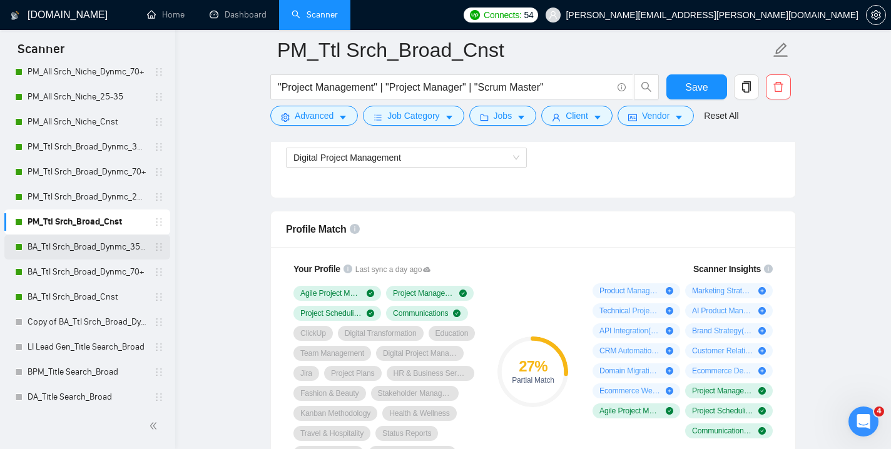
click at [87, 245] on link "BA_Ttl Srch_Broad_Dynmc_35-70" at bounding box center [87, 247] width 119 height 25
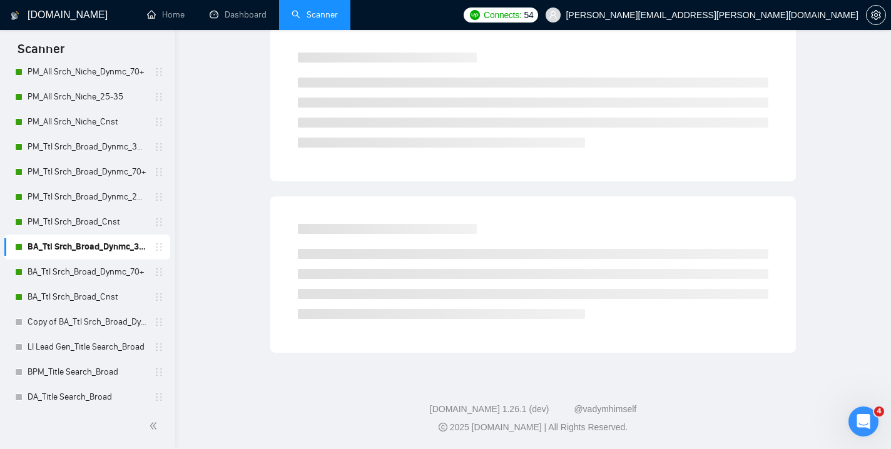
scroll to position [8, 0]
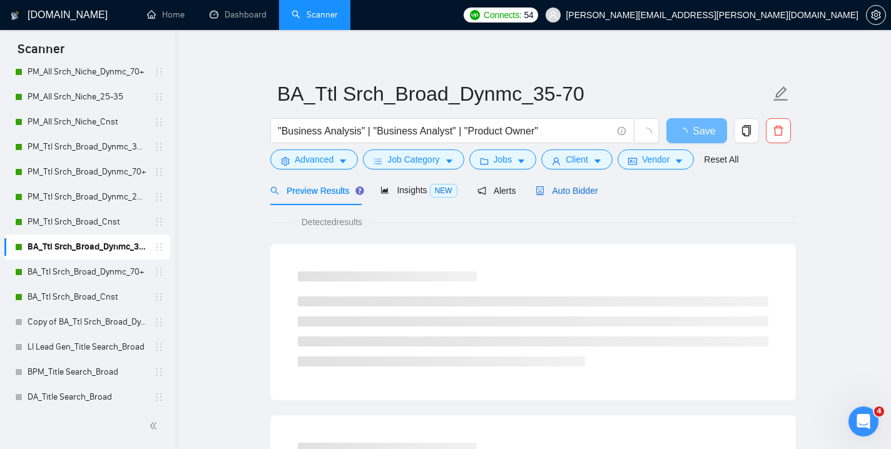
click at [581, 193] on span "Auto Bidder" at bounding box center [567, 191] width 62 height 10
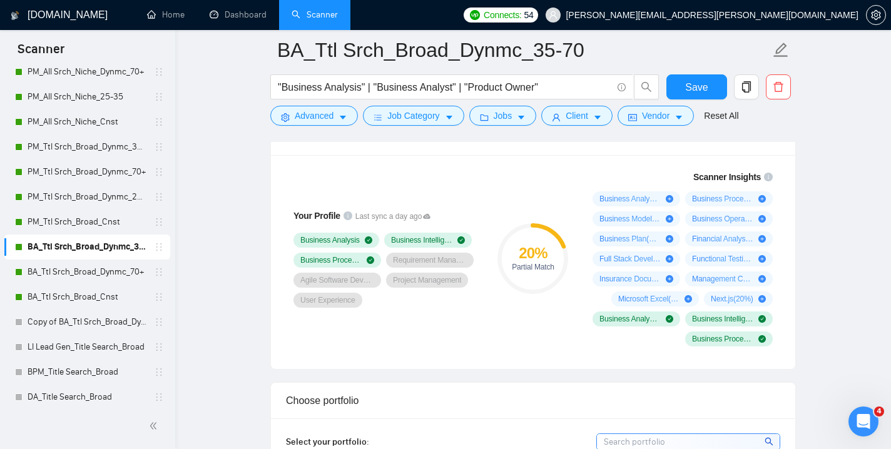
scroll to position [1047, 0]
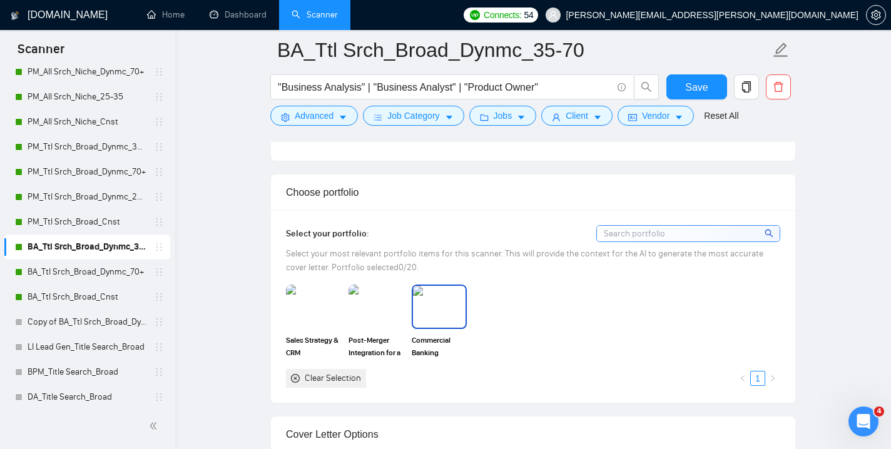
click at [458, 305] on img at bounding box center [439, 306] width 53 height 41
click at [380, 303] on img at bounding box center [376, 306] width 53 height 41
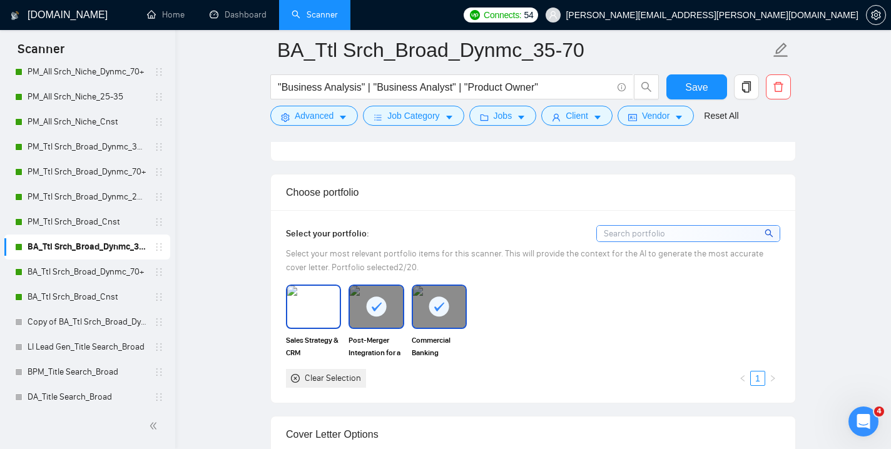
click at [312, 315] on img at bounding box center [313, 306] width 53 height 41
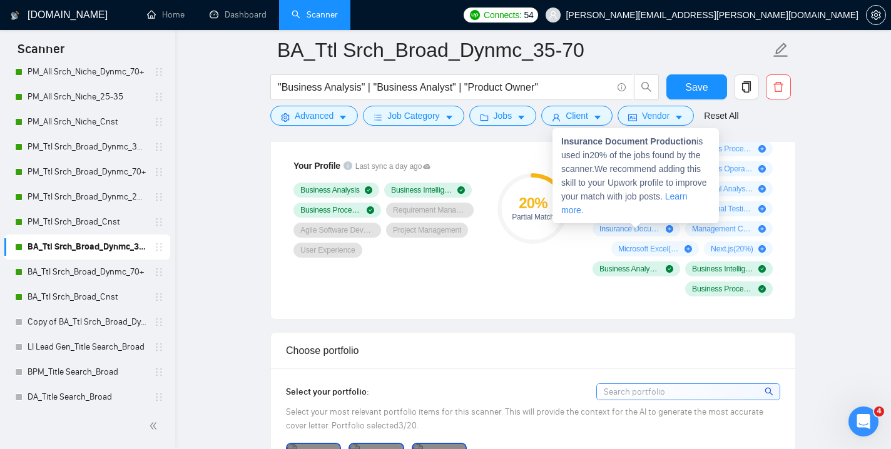
scroll to position [809, 0]
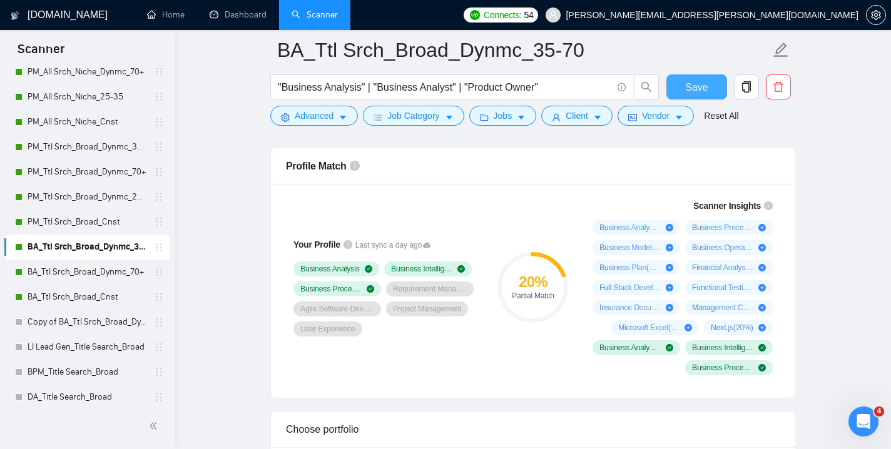
click at [706, 86] on span "Save" at bounding box center [696, 87] width 23 height 16
click at [97, 273] on link "BA_Ttl Srch_Broad_Dynmc_70+" at bounding box center [87, 272] width 119 height 25
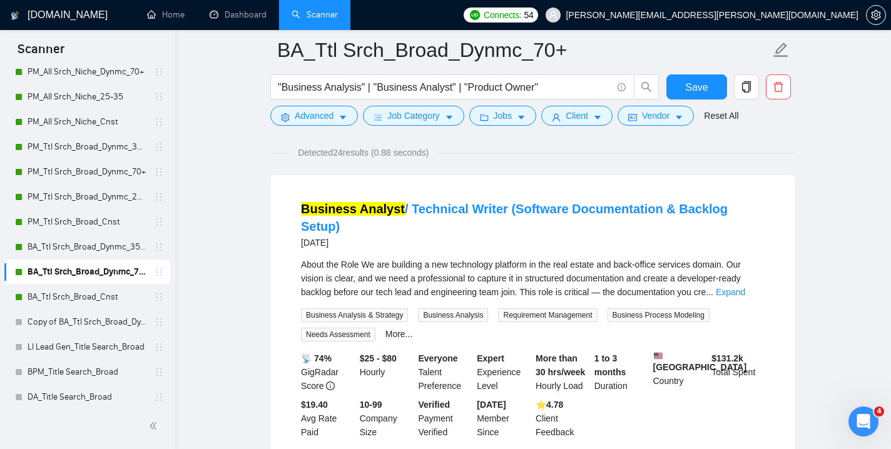
scroll to position [45, 0]
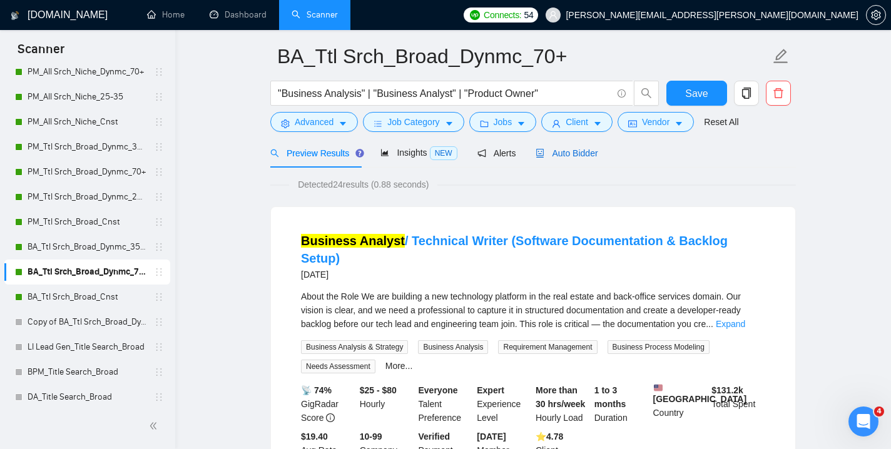
click at [590, 160] on div "Auto Bidder" at bounding box center [567, 153] width 62 height 14
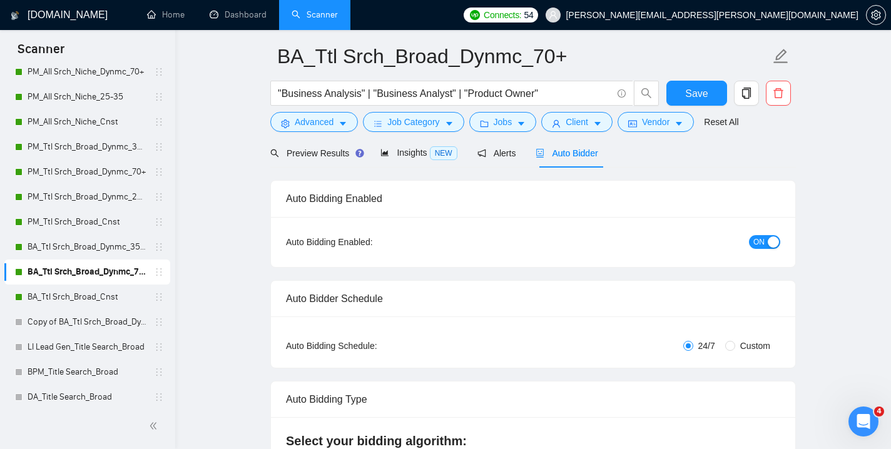
checkbox input "true"
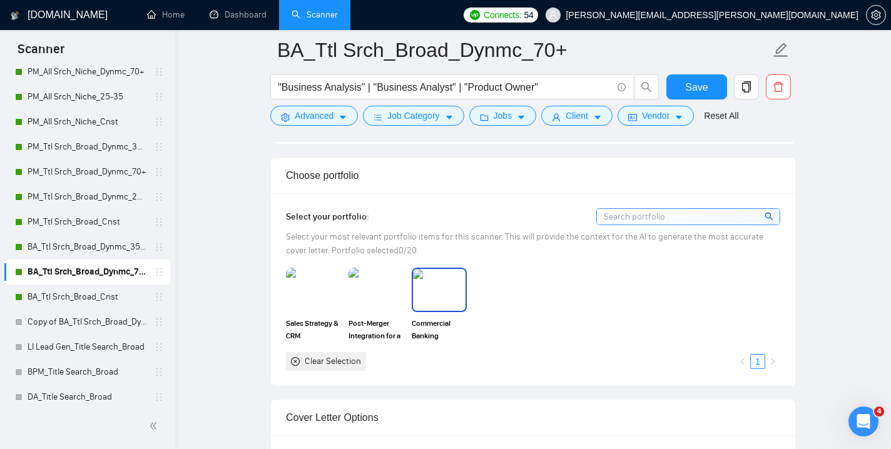
scroll to position [1063, 0]
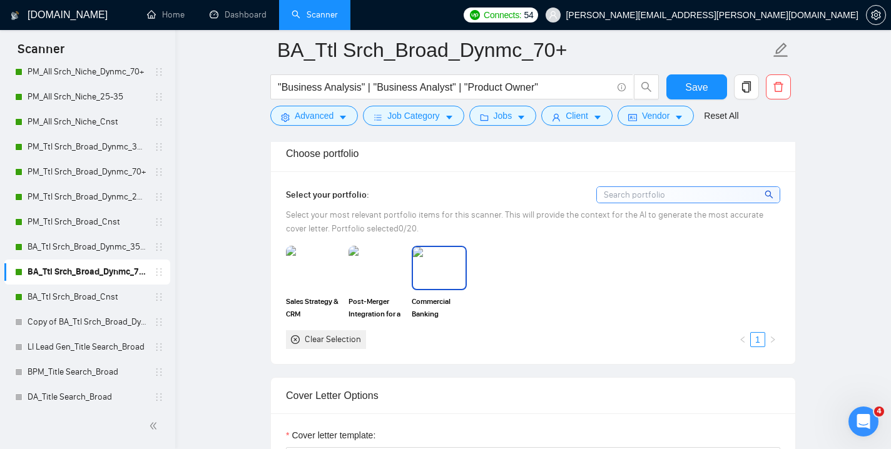
click at [437, 256] on img at bounding box center [439, 267] width 53 height 41
click at [383, 264] on img at bounding box center [376, 267] width 53 height 41
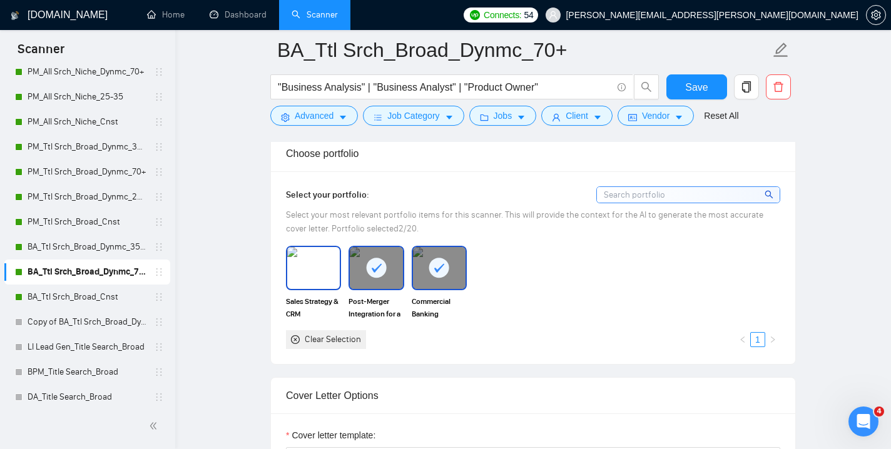
click at [325, 262] on img at bounding box center [313, 267] width 53 height 41
click at [684, 87] on button "Save" at bounding box center [697, 86] width 61 height 25
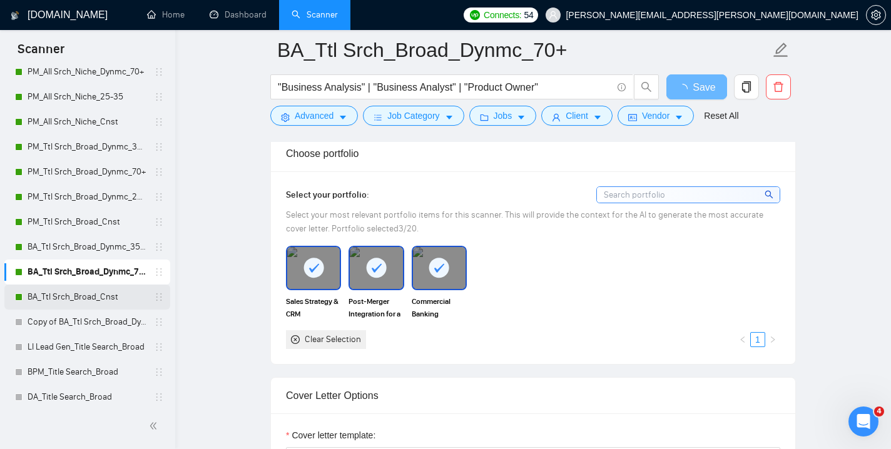
click at [101, 296] on link "BA_Ttl Srch_Broad_Cnst" at bounding box center [87, 297] width 119 height 25
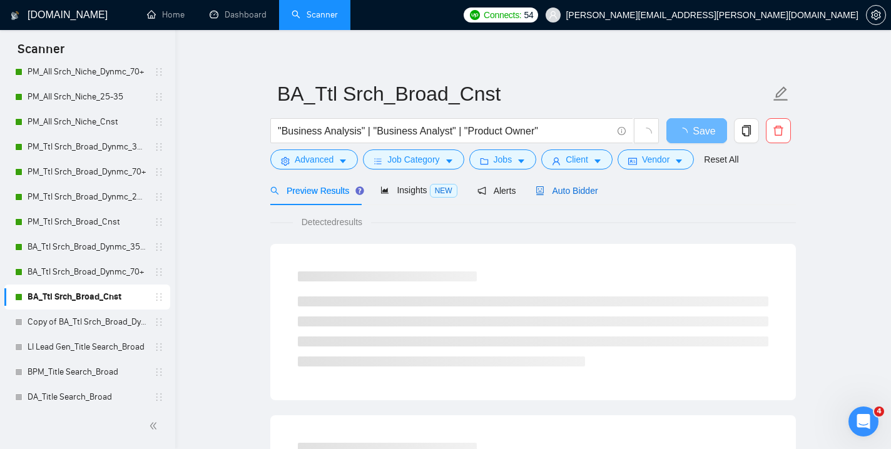
click at [586, 197] on div "Auto Bidder" at bounding box center [567, 191] width 62 height 14
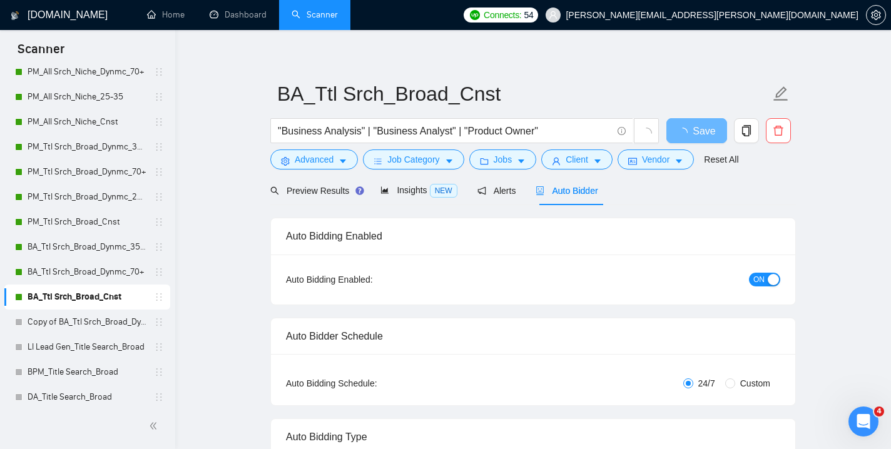
checkbox input "true"
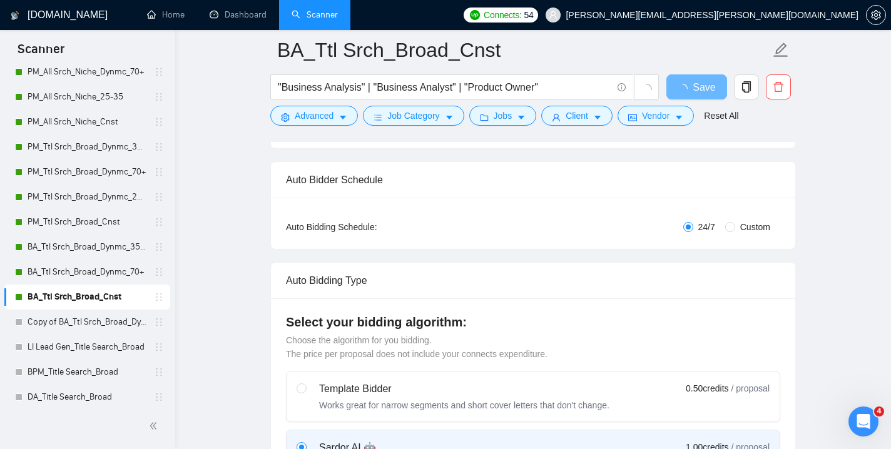
checkbox input "true"
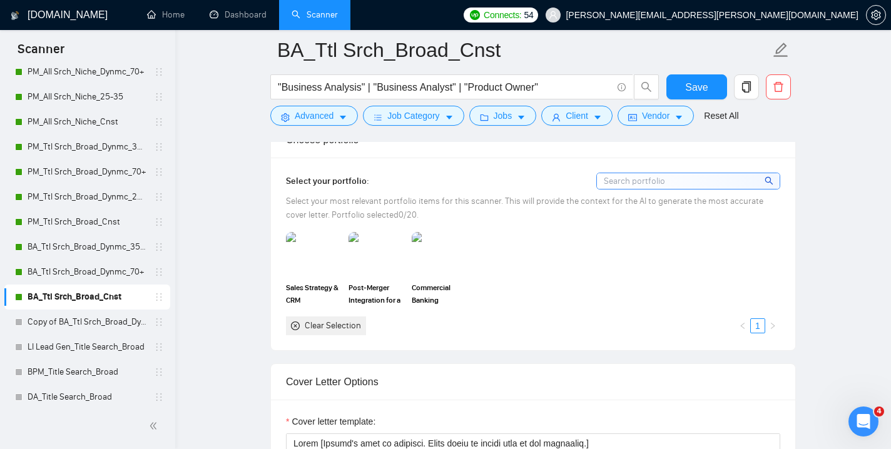
scroll to position [1122, 0]
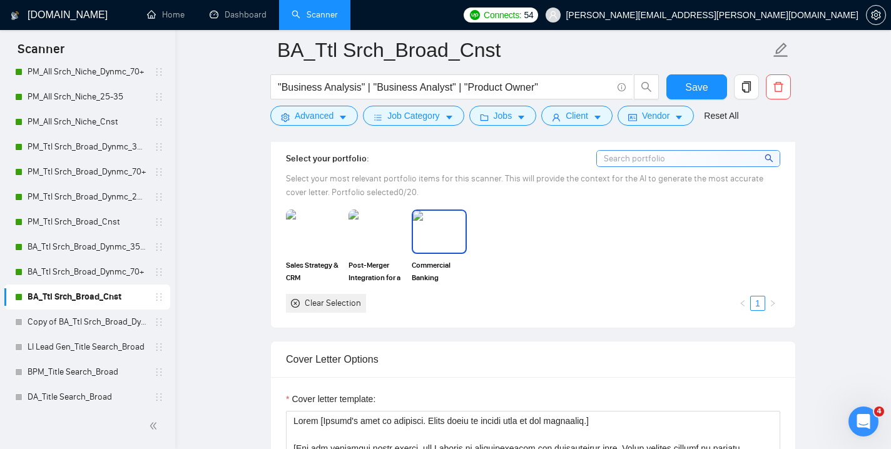
click at [448, 226] on img at bounding box center [439, 231] width 53 height 41
click at [373, 227] on img at bounding box center [376, 231] width 53 height 41
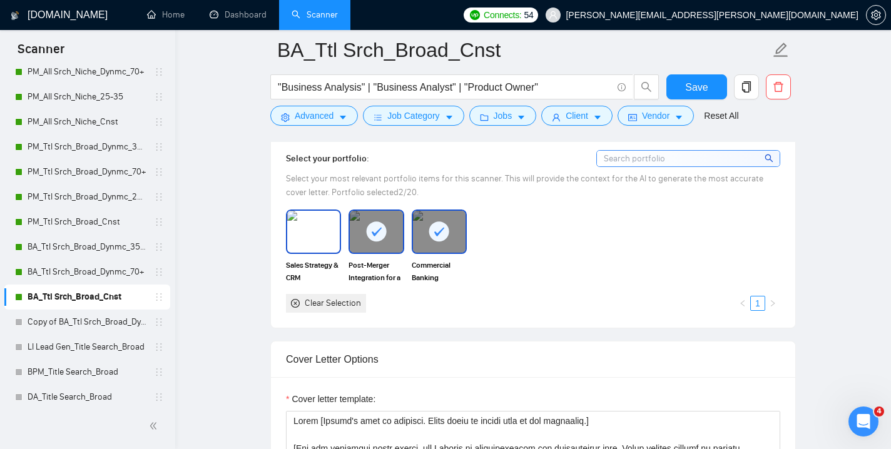
click at [327, 226] on img at bounding box center [313, 231] width 53 height 41
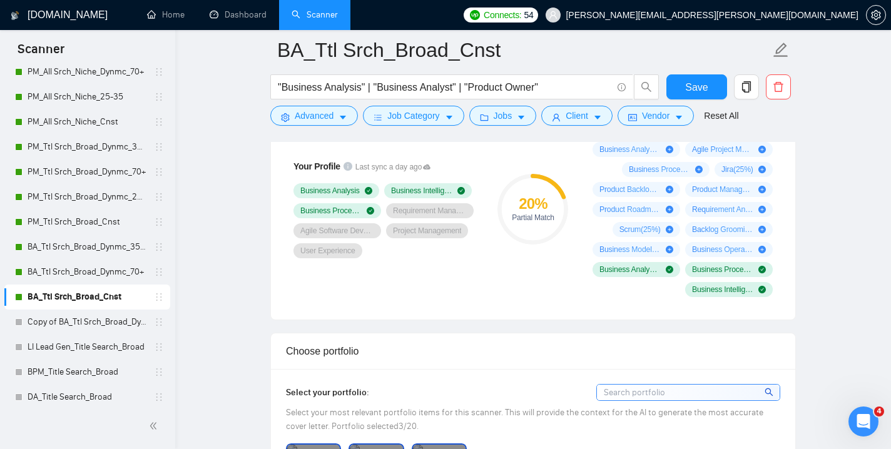
scroll to position [842, 0]
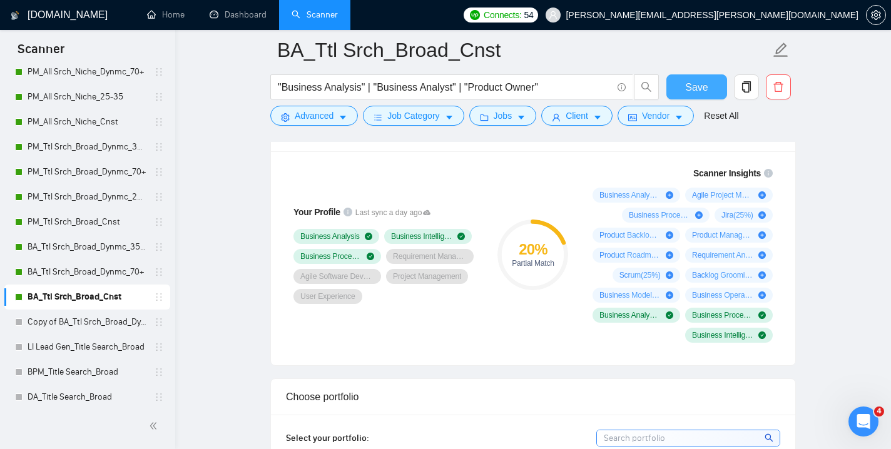
click at [693, 86] on span "Save" at bounding box center [696, 87] width 23 height 16
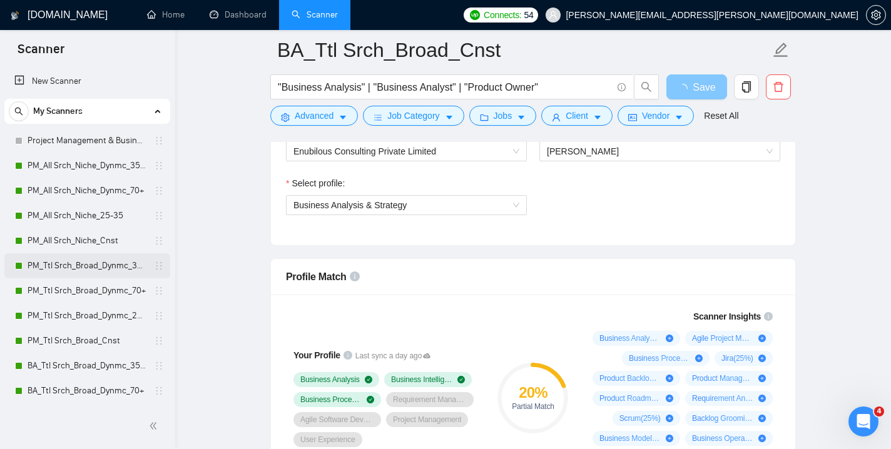
scroll to position [678, 0]
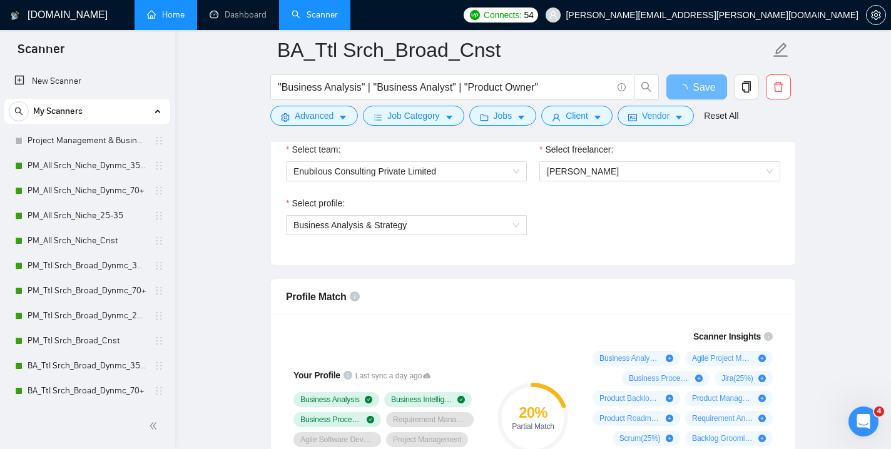
click at [158, 9] on link "Home" at bounding box center [166, 14] width 38 height 11
